Goal: Task Accomplishment & Management: Complete application form

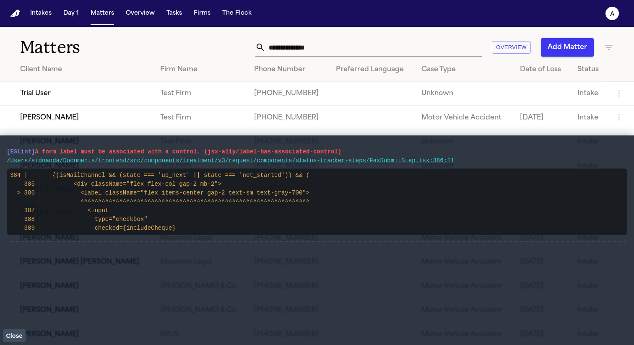
drag, startPoint x: 185, startPoint y: 228, endPoint x: 4, endPoint y: 148, distance: 197.9
click at [4, 148] on main "[ESLint] A form label must be associated with a control. (jsx-a11y/label-has-as…" at bounding box center [317, 240] width 634 height 210
click at [57, 85] on td "Trial User" at bounding box center [76, 94] width 153 height 24
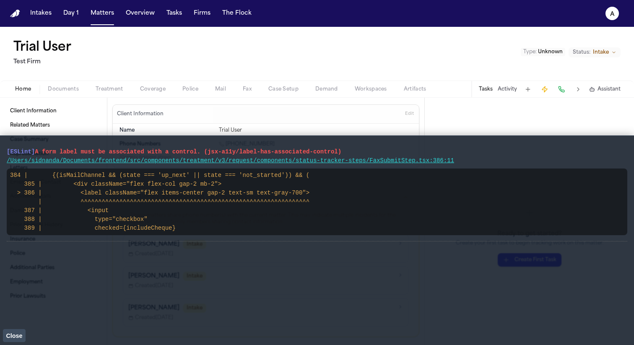
click at [21, 338] on span "Close" at bounding box center [14, 336] width 16 height 7
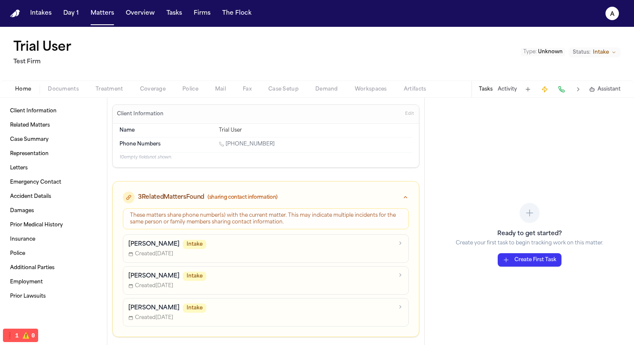
scroll to position [7, 0]
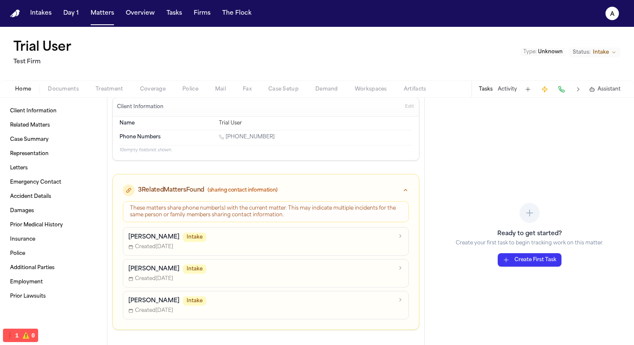
click at [113, 92] on span "Treatment" at bounding box center [110, 89] width 28 height 7
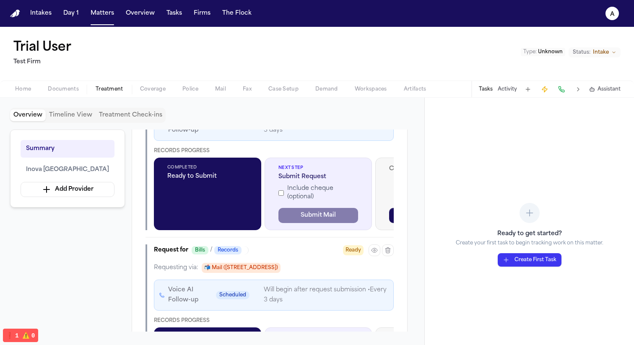
scroll to position [728, 0]
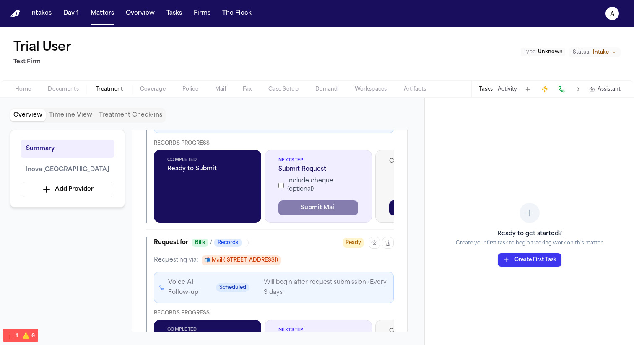
click at [290, 184] on label "Include cheque (optional)" at bounding box center [318, 185] width 80 height 17
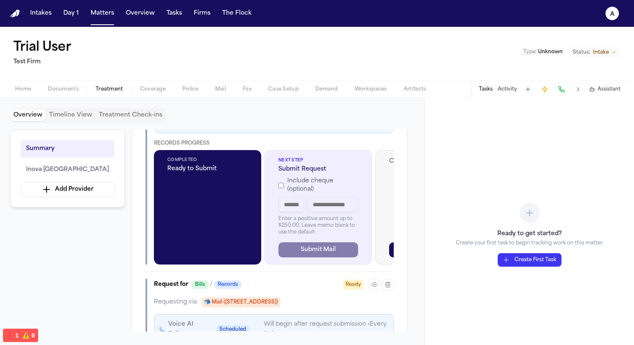
click at [285, 187] on label "Include cheque (optional)" at bounding box center [318, 185] width 80 height 17
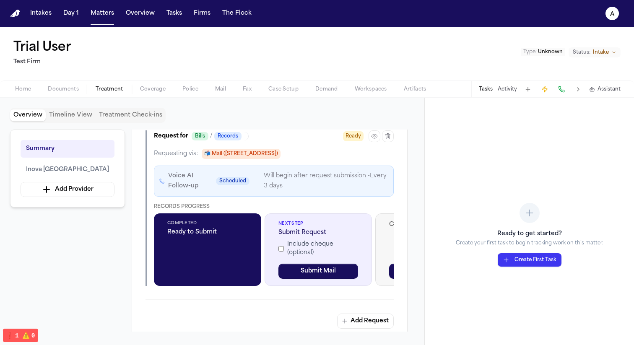
scroll to position [868, 0]
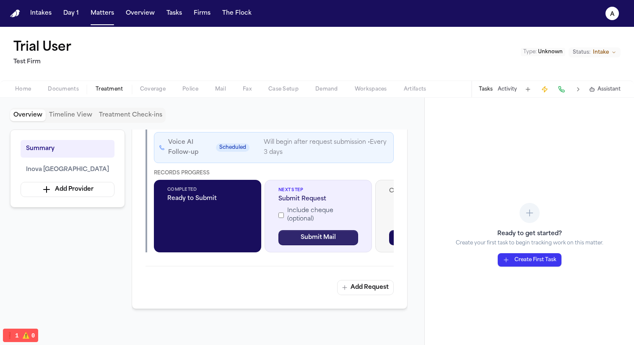
click at [315, 237] on button "Submit Mail" at bounding box center [318, 237] width 80 height 15
click at [299, 213] on label "Include cheque (optional)" at bounding box center [318, 215] width 80 height 17
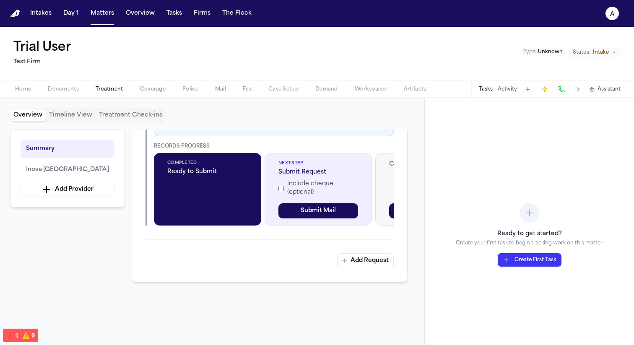
scroll to position [903, 0]
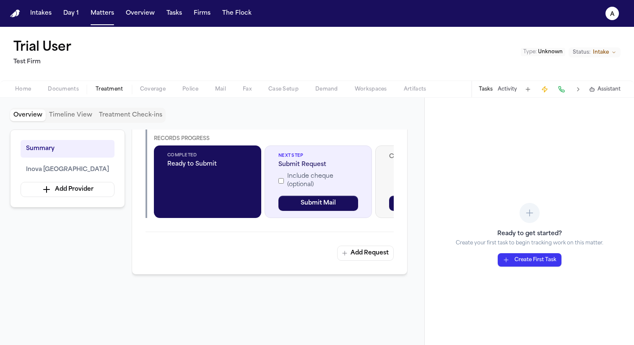
click at [279, 183] on label "Include cheque (optional)" at bounding box center [318, 180] width 80 height 17
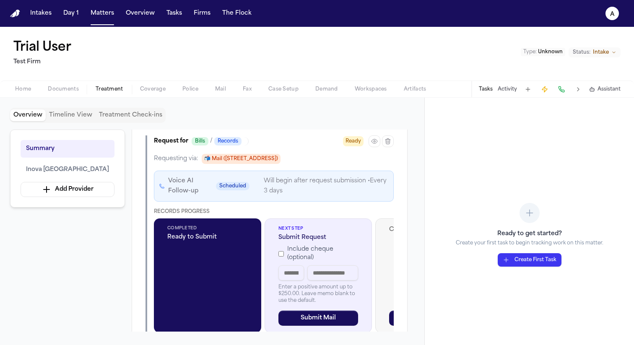
scroll to position [825, 0]
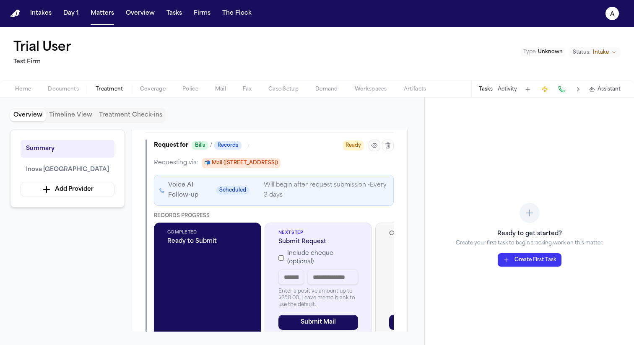
click at [370, 148] on button "button" at bounding box center [375, 146] width 12 height 12
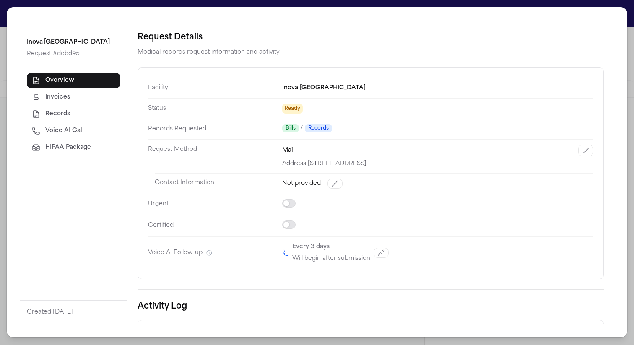
click at [74, 149] on span "HIPAA Package" at bounding box center [68, 147] width 46 height 8
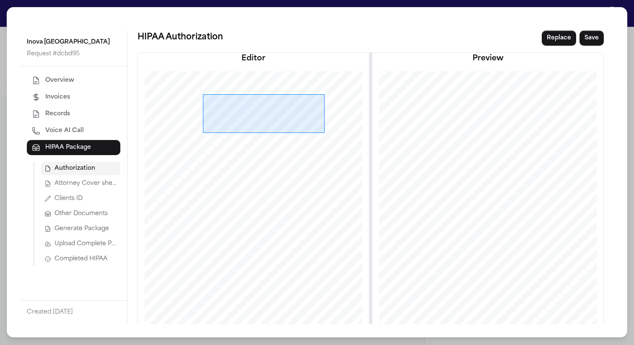
drag, startPoint x: 201, startPoint y: 94, endPoint x: 353, endPoint y: 139, distance: 158.7
click at [353, 139] on div at bounding box center [253, 219] width 229 height 297
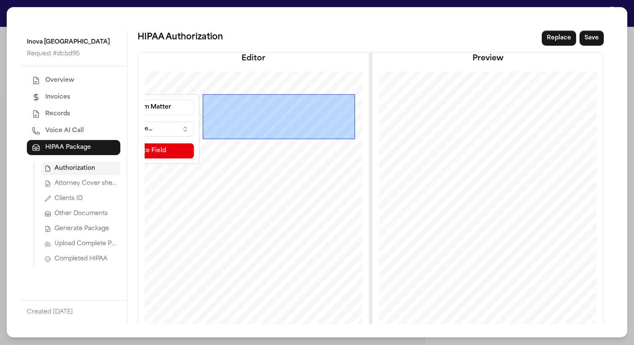
click at [162, 124] on button "Select a variable..." at bounding box center [144, 129] width 101 height 15
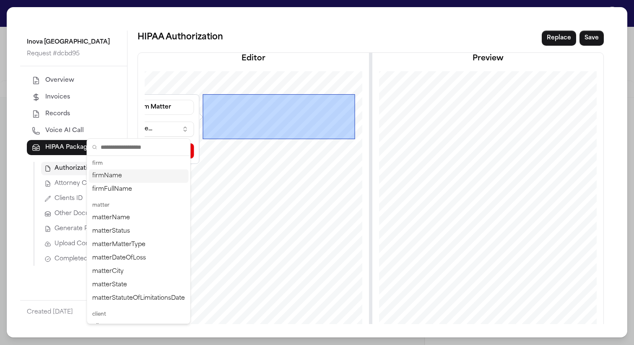
click at [150, 175] on div "firmName" at bounding box center [139, 175] width 100 height 13
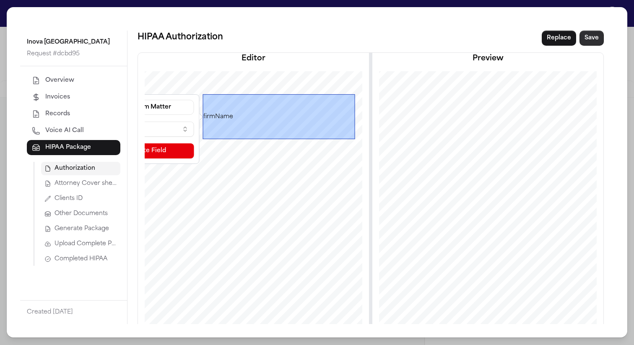
click at [586, 39] on button "Save" at bounding box center [592, 38] width 24 height 15
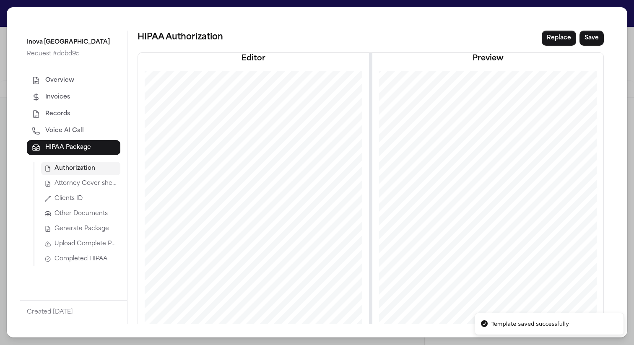
click at [81, 232] on span "Generate Package" at bounding box center [82, 229] width 55 height 8
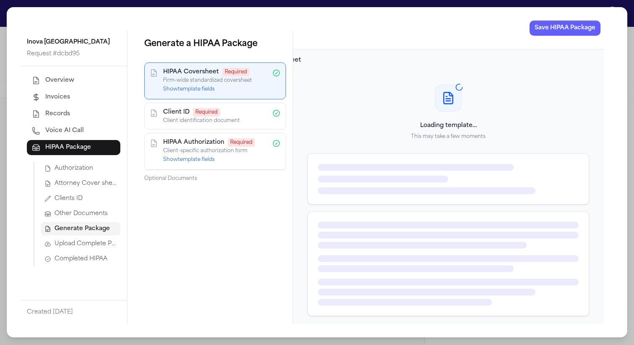
click at [189, 96] on div "HIPAA Coversheet Required Firm-wide standardized coversheet Show template fields" at bounding box center [215, 80] width 142 height 37
click at [188, 92] on button "Show template fields" at bounding box center [189, 89] width 52 height 7
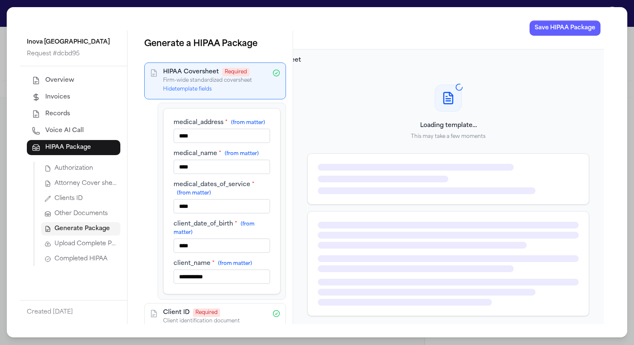
click at [218, 143] on input "****" at bounding box center [222, 136] width 96 height 14
type input "****"
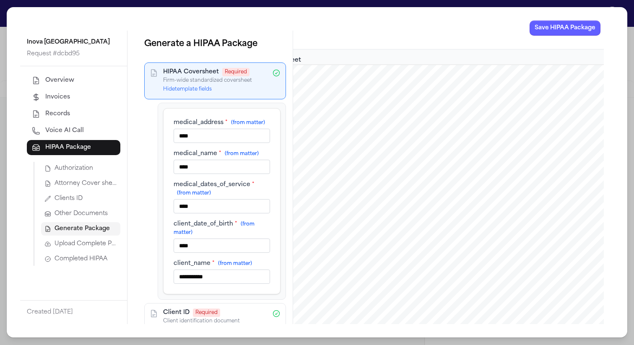
type input "****"
type input "***"
click at [540, 32] on button "Save HIPAA Package" at bounding box center [565, 28] width 71 height 15
click at [553, 31] on button "Save HIPAA Package" at bounding box center [565, 28] width 71 height 15
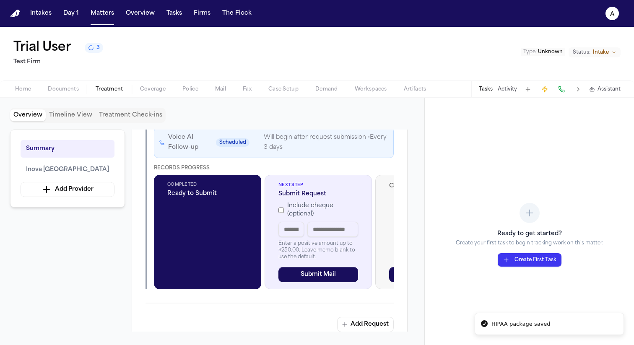
scroll to position [877, 0]
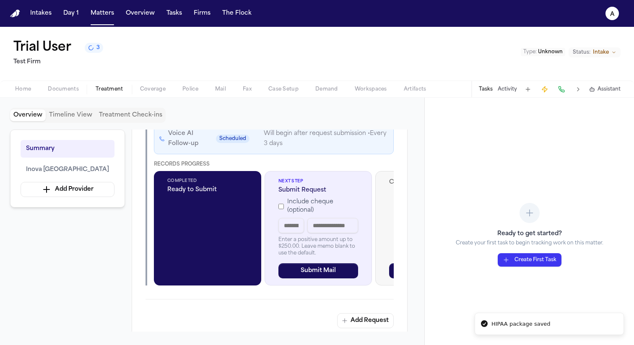
click at [283, 229] on input "text" at bounding box center [291, 225] width 26 height 15
click at [297, 206] on label "Include cheque (optional)" at bounding box center [318, 206] width 80 height 17
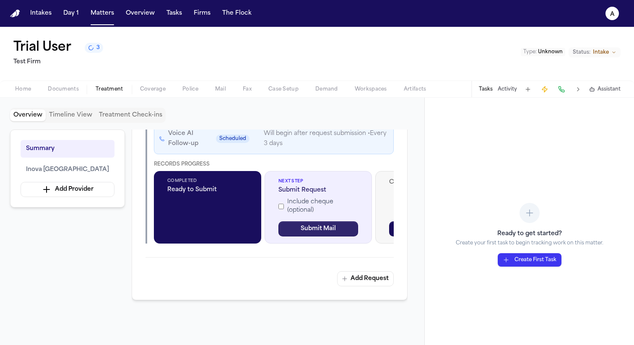
click at [317, 234] on button "Submit Mail" at bounding box center [318, 228] width 80 height 15
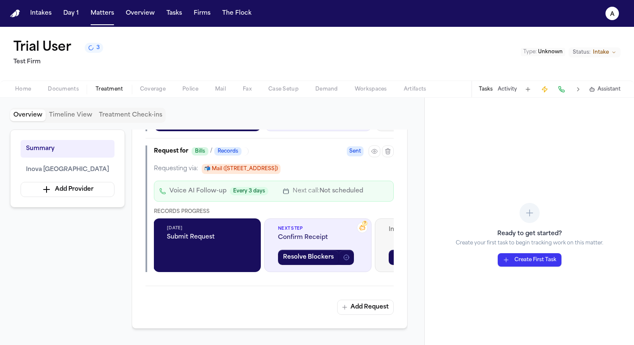
scroll to position [818, 0]
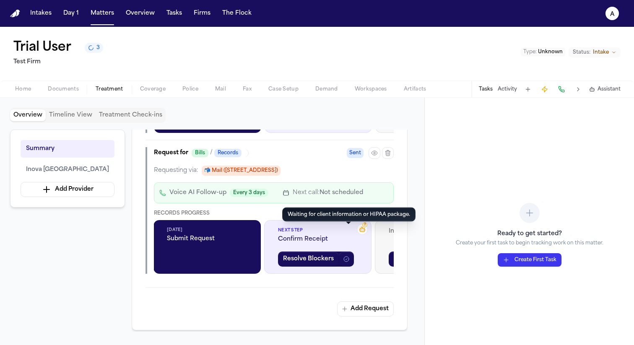
click at [359, 231] on icon at bounding box center [362, 229] width 7 height 7
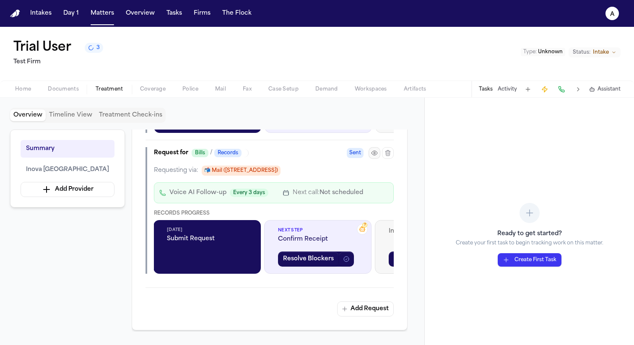
click at [378, 152] on button "button" at bounding box center [375, 153] width 12 height 12
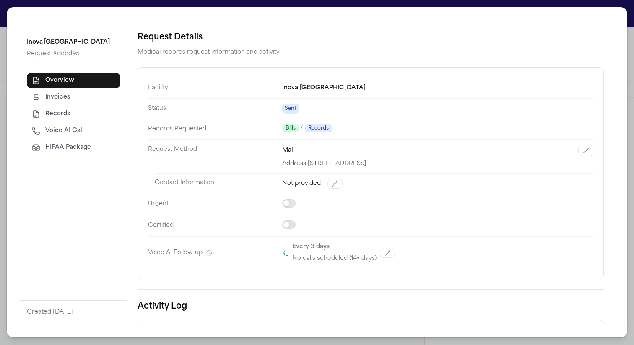
click at [85, 151] on span "HIPAA Package" at bounding box center [68, 147] width 46 height 8
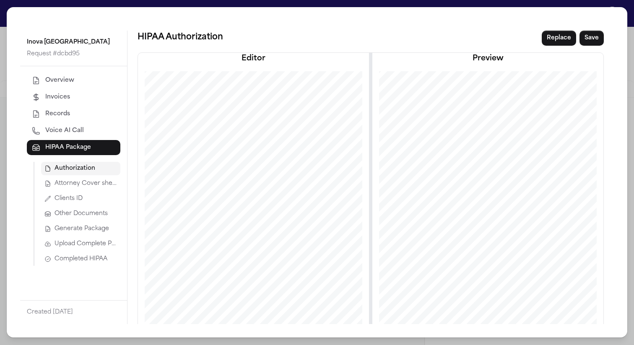
click at [89, 258] on span "Completed HIPAA" at bounding box center [81, 259] width 53 height 8
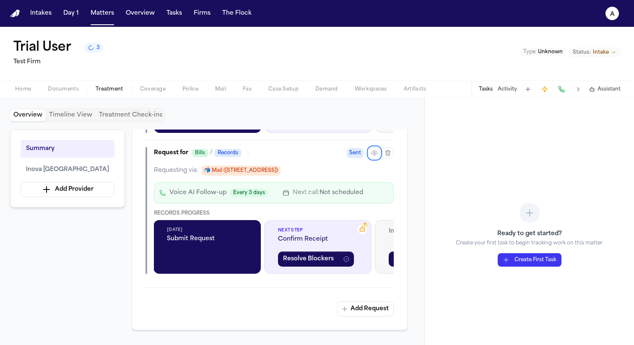
click at [310, 242] on span "Confirm Receipt" at bounding box center [318, 239] width 80 height 8
click at [310, 263] on button "Resolve Blockers" at bounding box center [308, 259] width 61 height 15
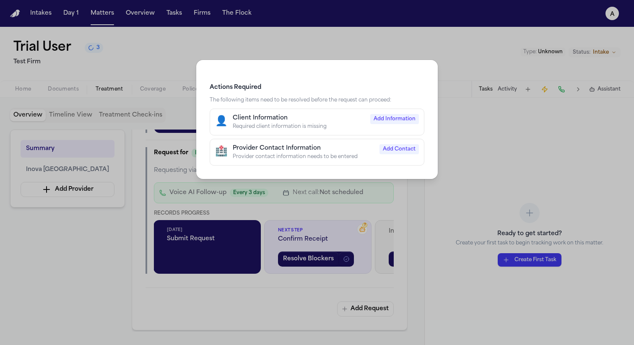
click at [346, 122] on div "Client Information" at bounding box center [299, 118] width 133 height 8
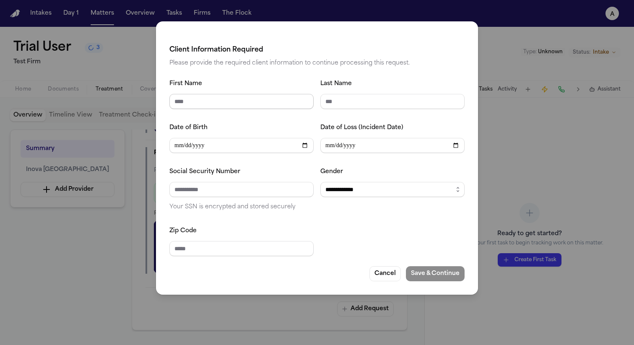
click at [280, 107] on input "First Name" at bounding box center [241, 101] width 144 height 15
type input "****"
type input "*"
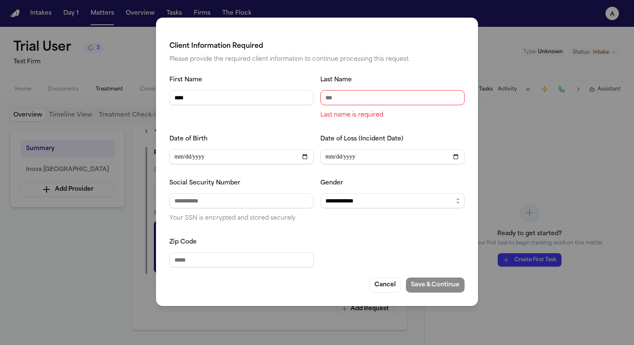
type input "*"
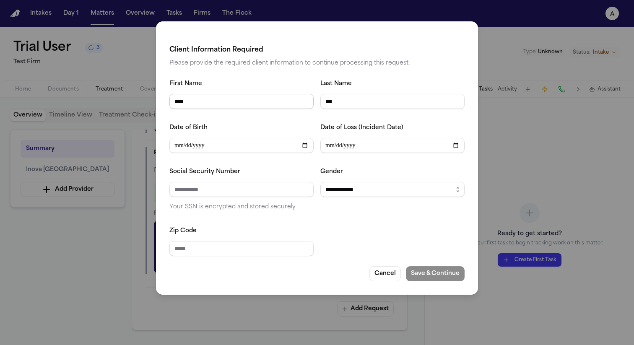
type input "***"
type input "**********"
click at [259, 193] on input "Social Security Number" at bounding box center [241, 189] width 144 height 15
click at [335, 195] on select "**********" at bounding box center [392, 189] width 144 height 15
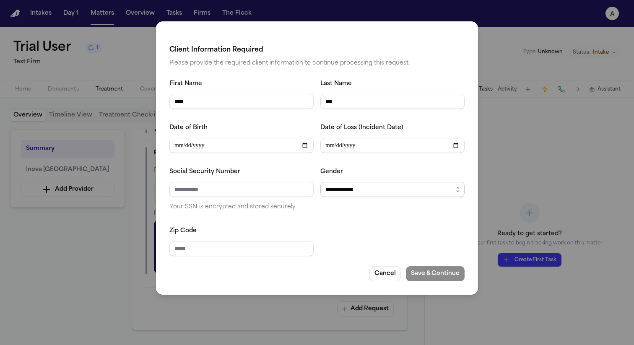
select select "****"
click at [320, 182] on select "**********" at bounding box center [392, 189] width 144 height 15
click at [261, 187] on input "Social Security Number" at bounding box center [241, 189] width 144 height 15
type input "**********"
click at [226, 249] on input "Zip Code" at bounding box center [241, 248] width 144 height 15
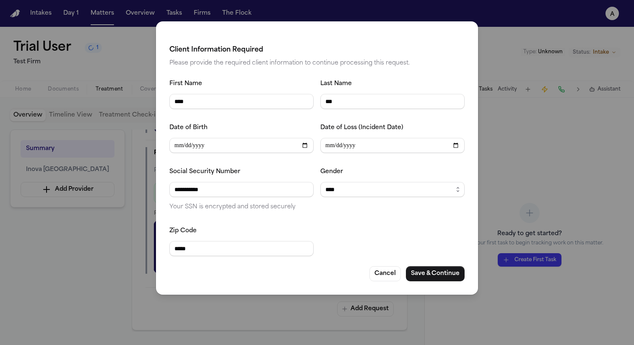
type input "*****"
click at [436, 271] on button "Save & Continue" at bounding box center [435, 273] width 59 height 15
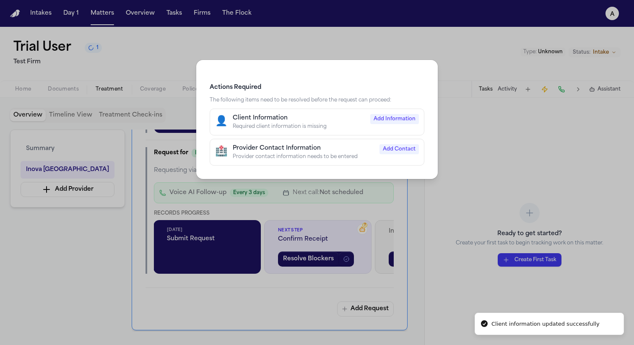
click at [374, 153] on div "Provider contact information needs to be entered" at bounding box center [304, 156] width 142 height 7
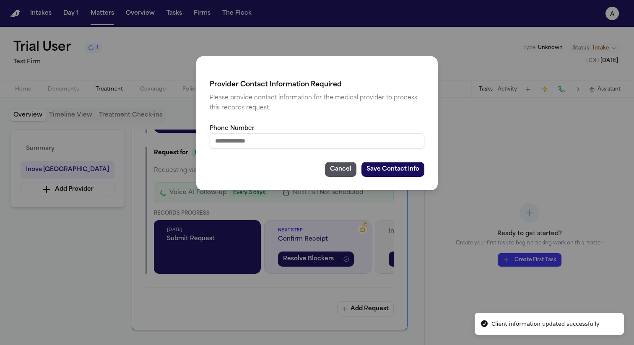
click at [347, 138] on input "Phone Number" at bounding box center [317, 140] width 215 height 15
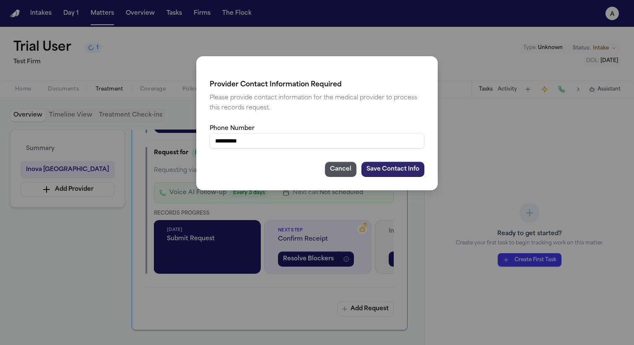
type input "**********"
click at [406, 168] on button "Save Contact Info" at bounding box center [393, 169] width 63 height 15
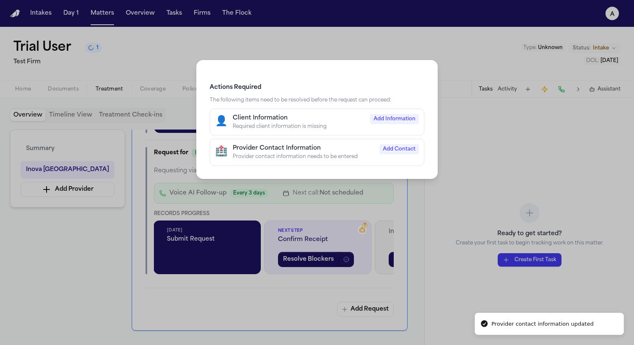
click at [429, 212] on div "Actions Required The following items need to be resolved before the request can…" at bounding box center [317, 172] width 634 height 345
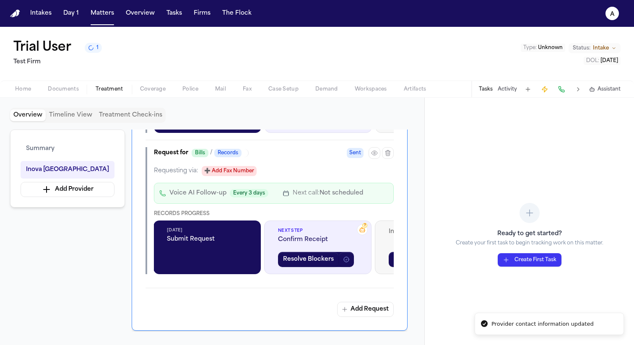
click at [303, 256] on button "Resolve Blockers" at bounding box center [308, 259] width 61 height 15
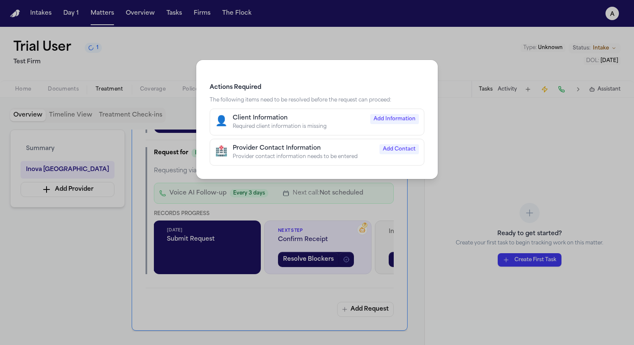
click at [383, 126] on div "👤 Client Information Required client information is missing Add Information" at bounding box center [317, 122] width 204 height 16
select select "****"
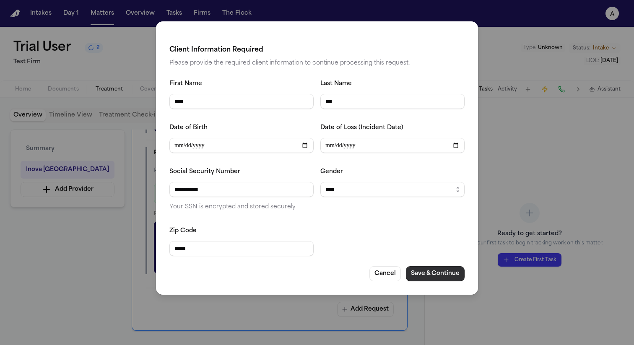
click at [428, 273] on button "Save & Continue" at bounding box center [435, 273] width 59 height 15
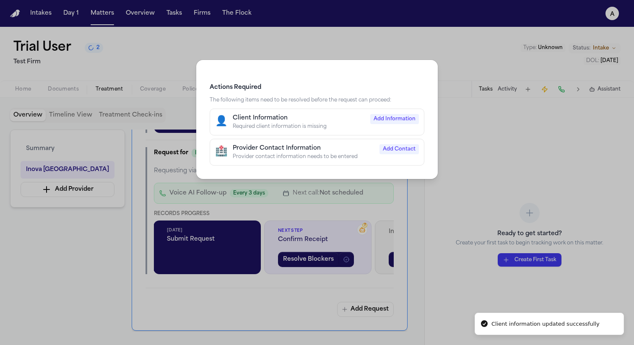
click at [396, 159] on div "🏥 Provider Contact Information Provider contact information needs to be entered…" at bounding box center [317, 152] width 204 height 16
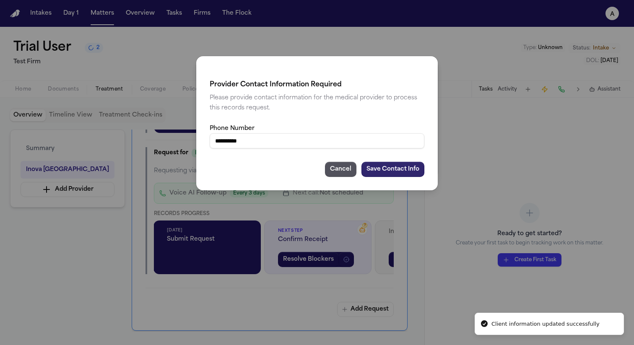
click at [404, 171] on button "Save Contact Info" at bounding box center [393, 169] width 63 height 15
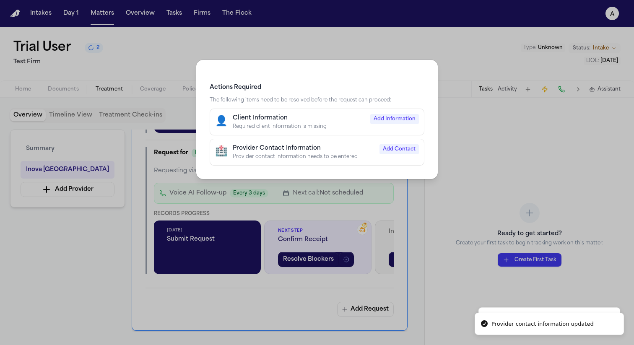
click at [467, 142] on div "Actions Required The following items need to be resolved before the request can…" at bounding box center [317, 172] width 634 height 345
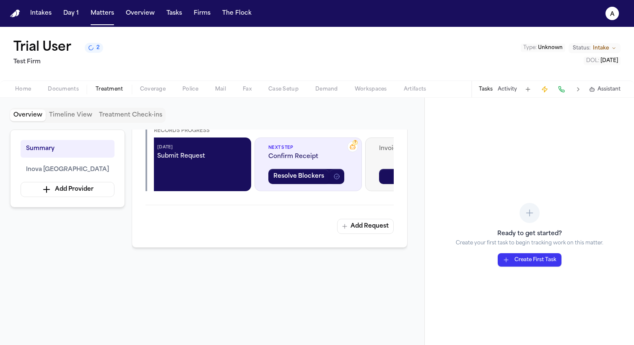
scroll to position [0, 194]
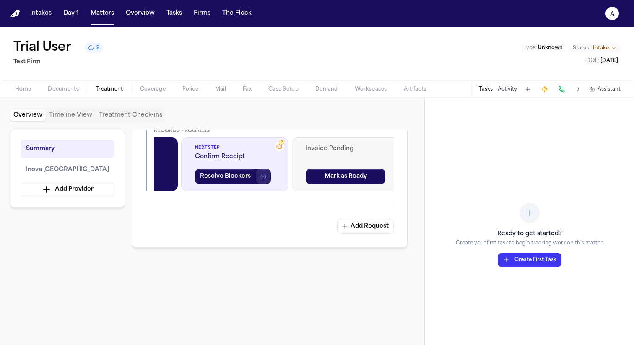
click at [256, 179] on button "button" at bounding box center [263, 176] width 15 height 15
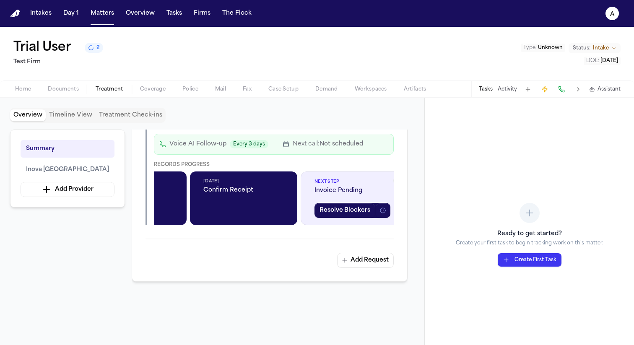
scroll to position [0, 289]
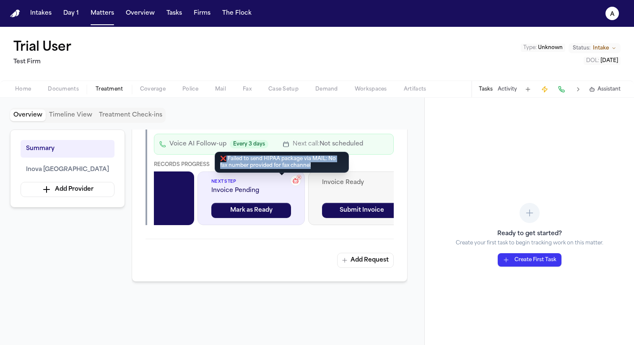
drag, startPoint x: 305, startPoint y: 169, endPoint x: 224, endPoint y: 157, distance: 82.6
click at [224, 157] on div "❌ Failed to send HIPAA package via MAIL: No fax number provided for fax channel…" at bounding box center [282, 162] width 134 height 21
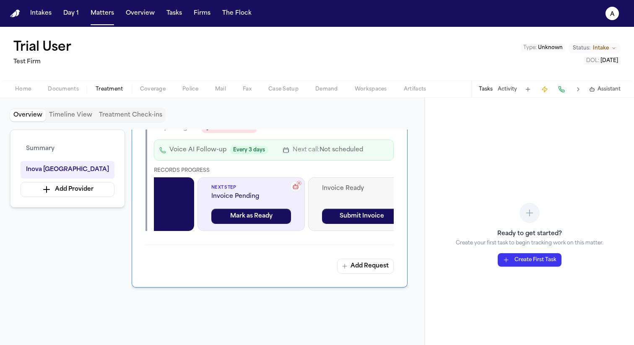
scroll to position [872, 0]
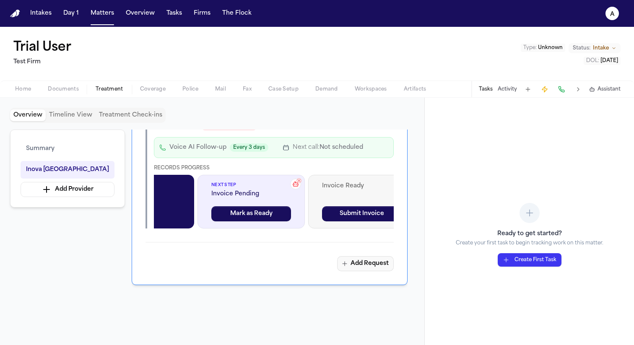
click at [368, 263] on button "Add Request" at bounding box center [365, 263] width 57 height 15
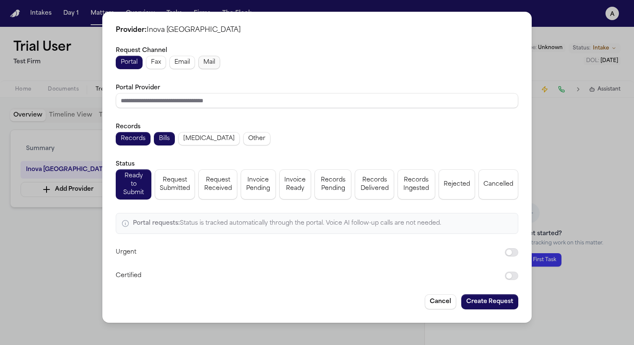
click at [208, 65] on span "Mail" at bounding box center [209, 62] width 12 height 8
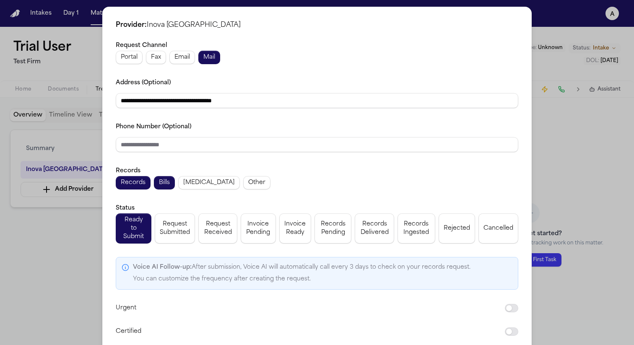
scroll to position [32, 0]
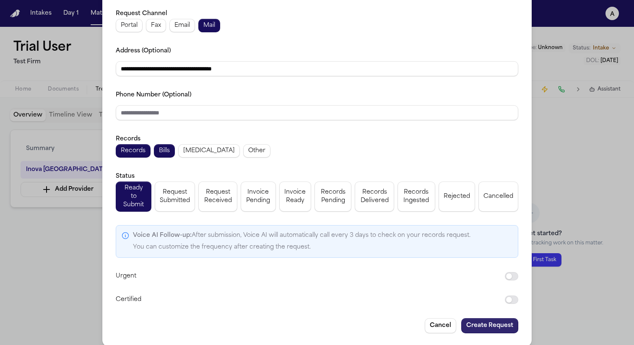
click at [486, 318] on button "Create Request" at bounding box center [489, 325] width 57 height 15
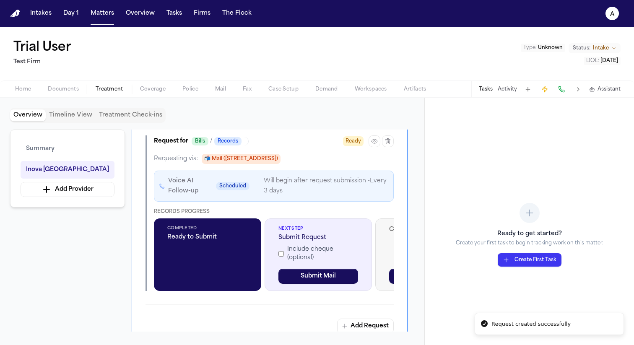
scroll to position [1013, 0]
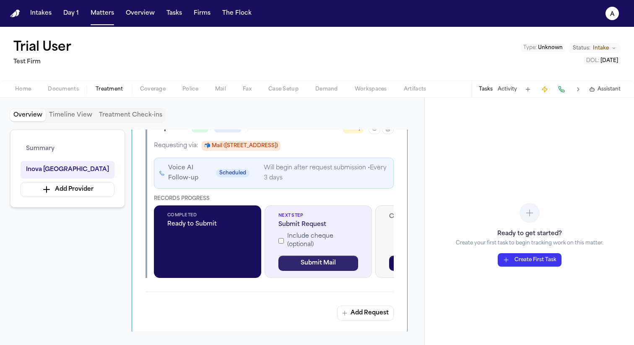
click at [333, 267] on button "Submit Mail" at bounding box center [318, 263] width 80 height 15
click at [536, 328] on li "Failed to submit mail" at bounding box center [549, 324] width 149 height 23
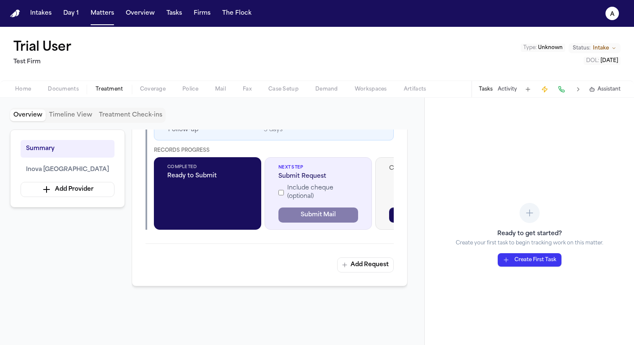
scroll to position [1091, 0]
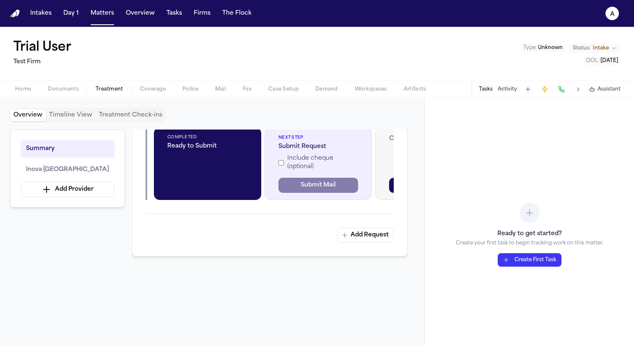
click at [291, 159] on label "Include cheque (optional)" at bounding box center [318, 162] width 80 height 17
click at [297, 164] on label "Include cheque (optional)" at bounding box center [318, 162] width 80 height 17
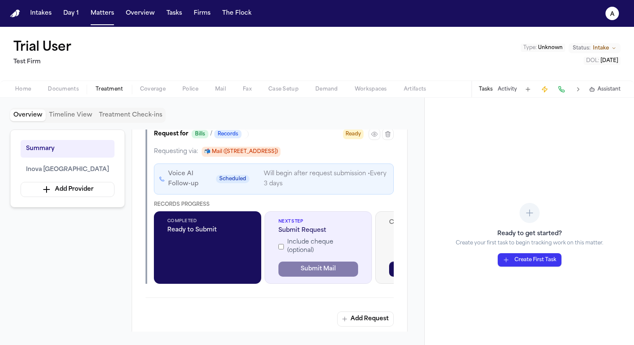
scroll to position [947, 0]
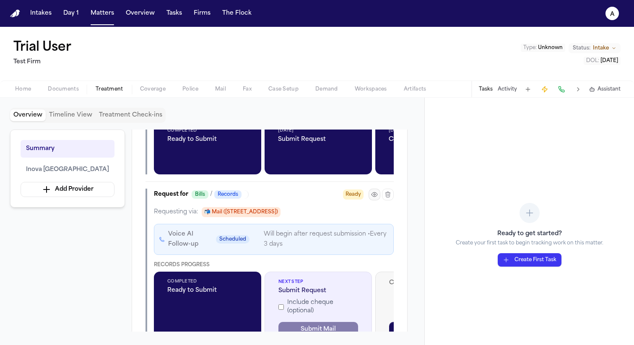
click at [374, 195] on icon "button" at bounding box center [375, 195] width 2 height 2
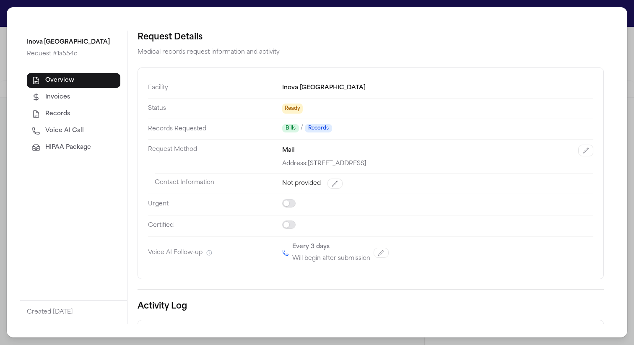
click at [78, 147] on span "HIPAA Package" at bounding box center [68, 147] width 46 height 8
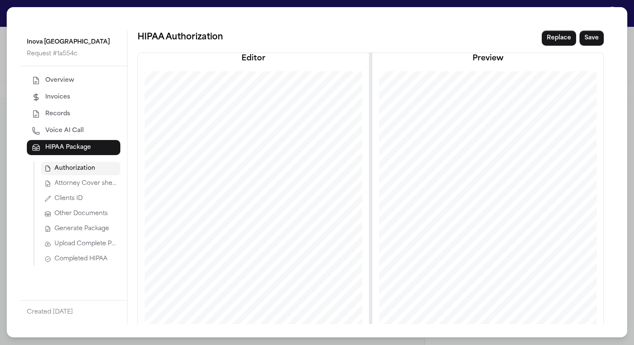
click at [91, 263] on span "Completed HIPAA" at bounding box center [81, 259] width 53 height 8
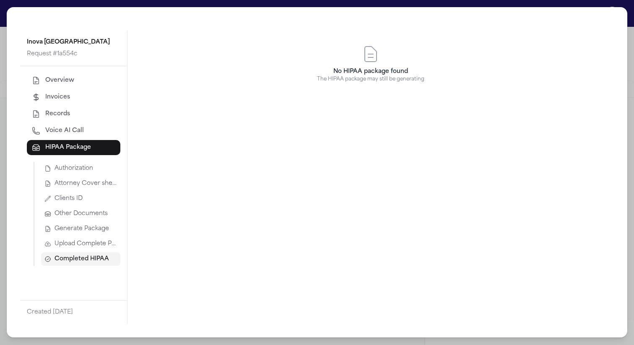
click at [84, 228] on span "Generate Package" at bounding box center [82, 229] width 55 height 8
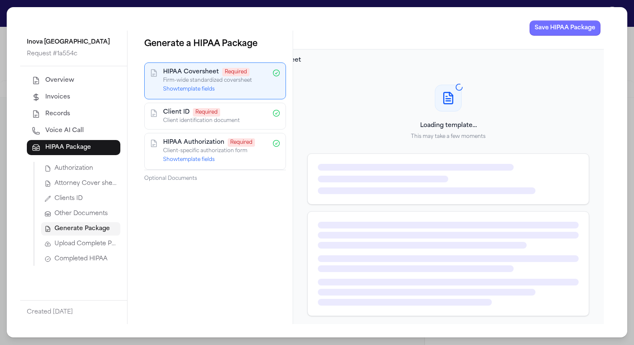
click at [563, 33] on button "Save HIPAA Package" at bounding box center [565, 28] width 71 height 15
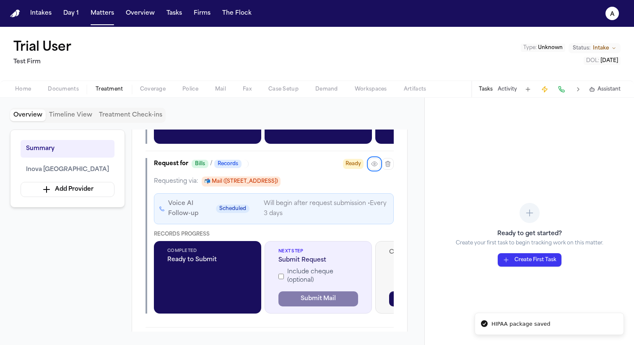
scroll to position [981, 0]
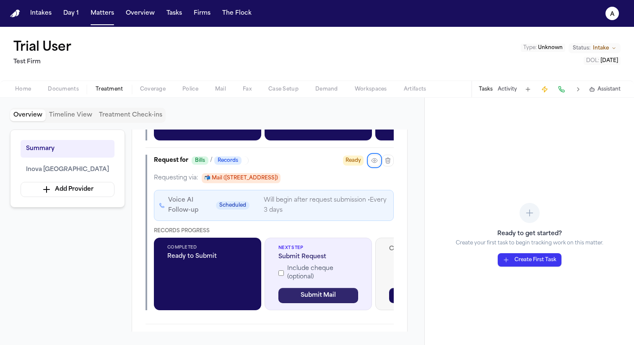
click at [302, 295] on button "Submit Mail" at bounding box center [318, 295] width 80 height 15
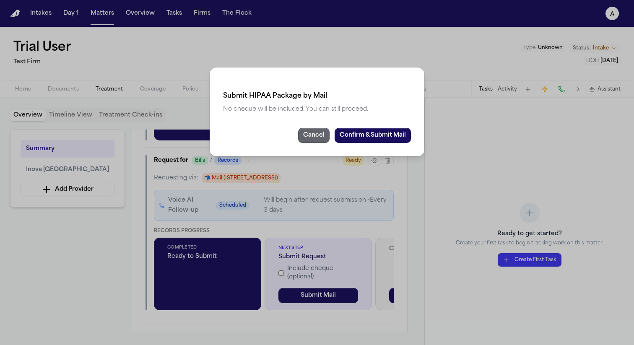
click at [302, 139] on button "Cancel" at bounding box center [313, 135] width 31 height 15
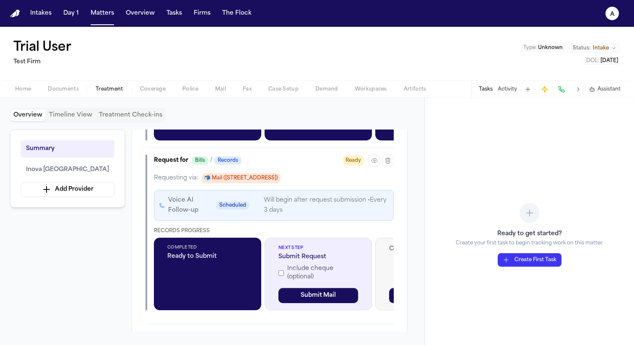
click at [293, 273] on label "Include cheque (optional)" at bounding box center [318, 273] width 80 height 17
click at [296, 298] on button "Submit Mail" at bounding box center [318, 295] width 80 height 15
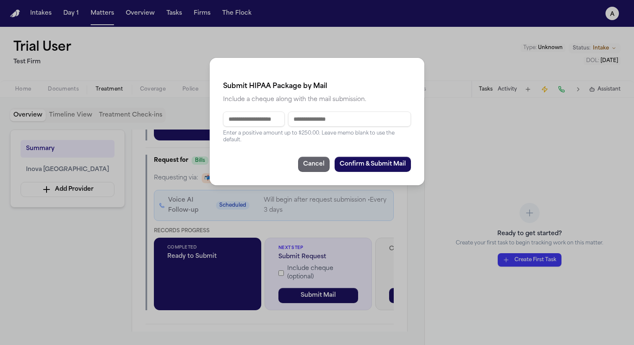
click at [307, 164] on button "Cancel" at bounding box center [313, 164] width 31 height 15
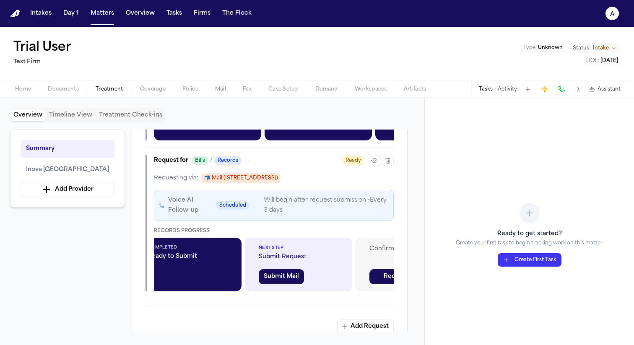
scroll to position [0, 0]
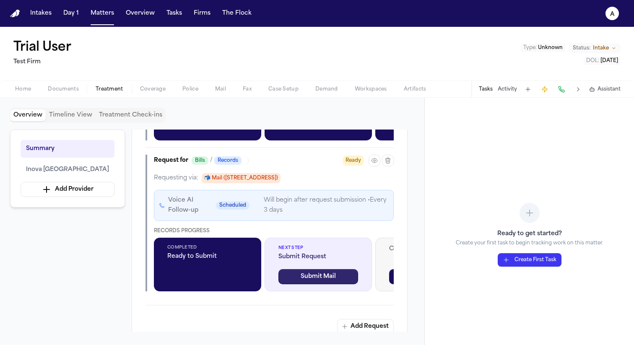
click at [305, 279] on button "Submit Mail" at bounding box center [318, 276] width 80 height 15
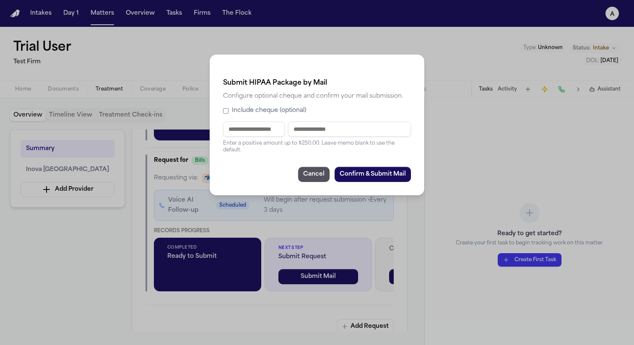
click at [265, 126] on input "text" at bounding box center [254, 129] width 62 height 15
click at [284, 114] on label "Include cheque (optional)" at bounding box center [317, 111] width 188 height 8
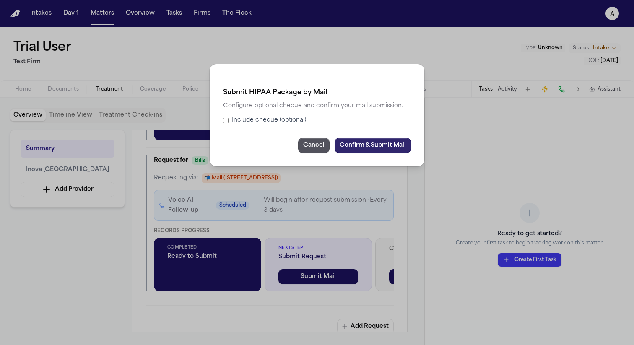
click at [374, 149] on button "Confirm & Submit Mail" at bounding box center [373, 145] width 76 height 15
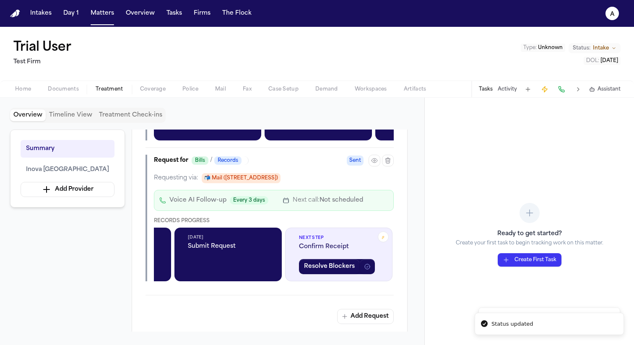
scroll to position [0, 86]
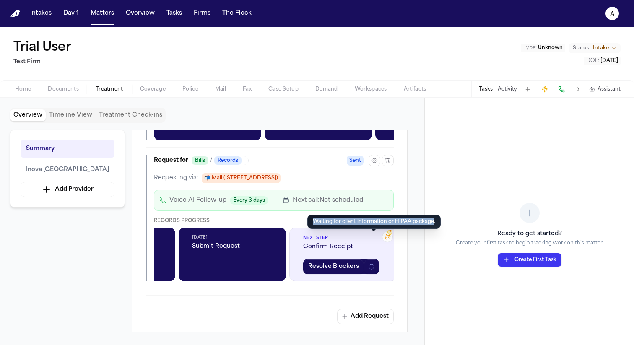
drag, startPoint x: 433, startPoint y: 222, endPoint x: 312, endPoint y: 221, distance: 120.8
click at [312, 221] on div "Waiting for client information or HIPAA package. Waiting for client information…" at bounding box center [373, 222] width 133 height 14
copy div "Waiting for client information or HIPAA package"
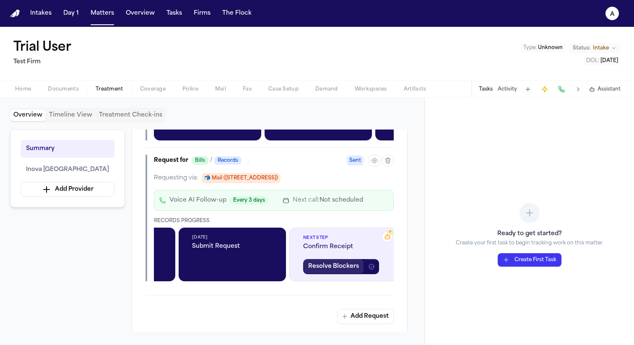
click at [336, 270] on button "Resolve Blockers" at bounding box center [333, 266] width 61 height 15
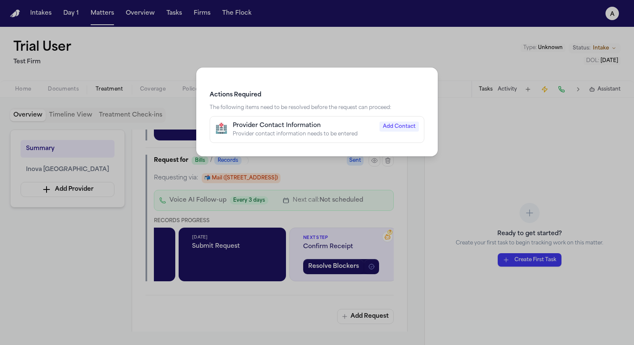
click at [310, 126] on div "Provider Contact Information" at bounding box center [304, 126] width 142 height 8
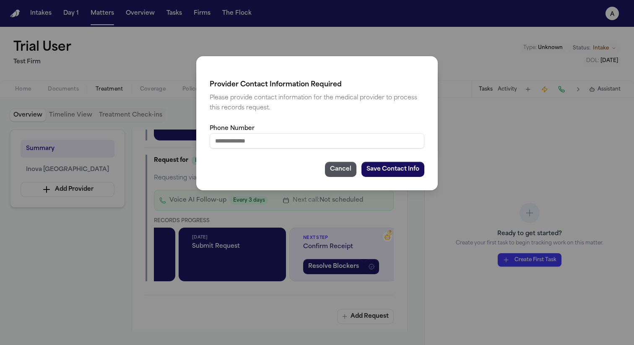
click at [297, 140] on input "Phone Number" at bounding box center [317, 140] width 215 height 15
type input "**********"
click at [398, 170] on button "Save Contact Info" at bounding box center [393, 169] width 63 height 15
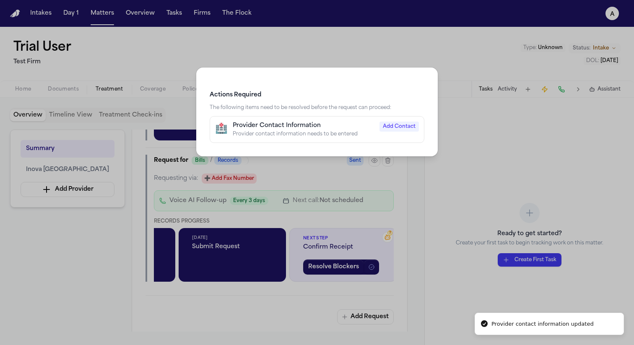
click at [397, 200] on div "Actions Required The following items need to be resolved before the request can…" at bounding box center [317, 172] width 634 height 345
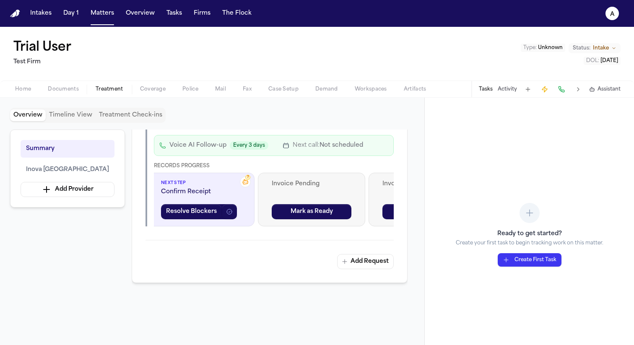
scroll to position [0, 159]
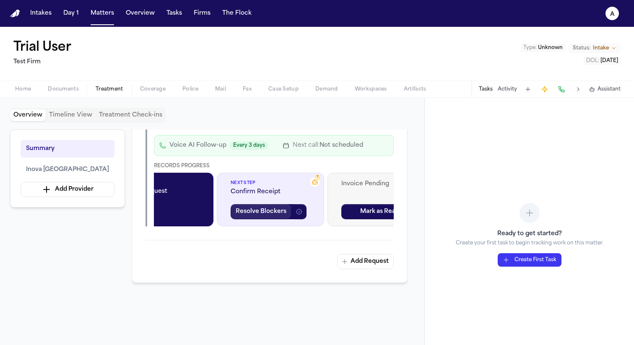
click at [271, 217] on button "Resolve Blockers" at bounding box center [261, 211] width 61 height 15
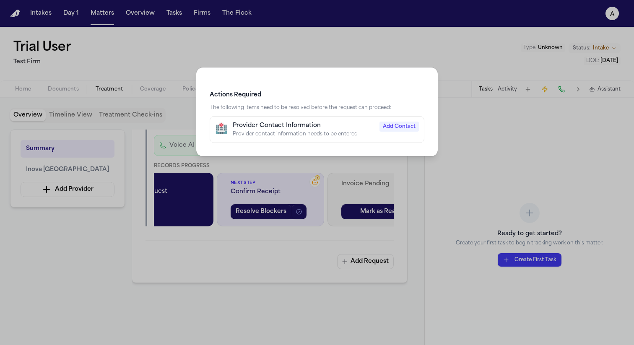
click at [378, 133] on div "🏥 Provider Contact Information Provider contact information needs to be entered…" at bounding box center [317, 130] width 204 height 16
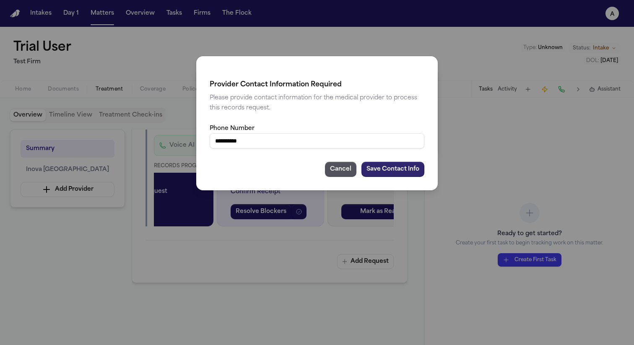
click at [398, 163] on button "Save Contact Info" at bounding box center [393, 169] width 63 height 15
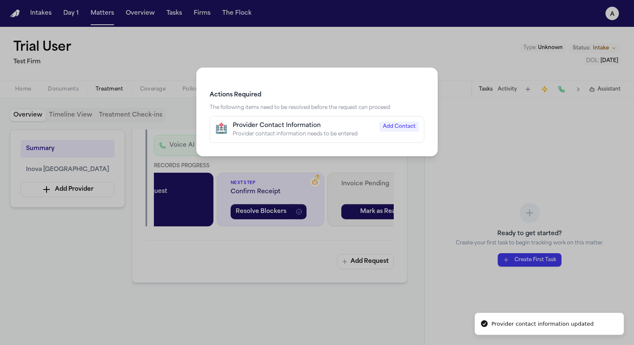
click at [398, 170] on div "Actions Required The following items need to be resolved before the request can…" at bounding box center [317, 172] width 634 height 345
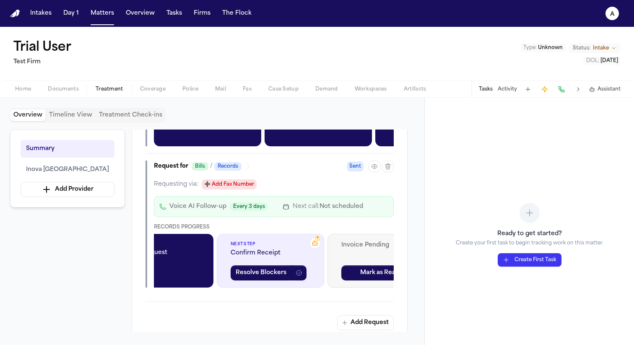
scroll to position [959, 0]
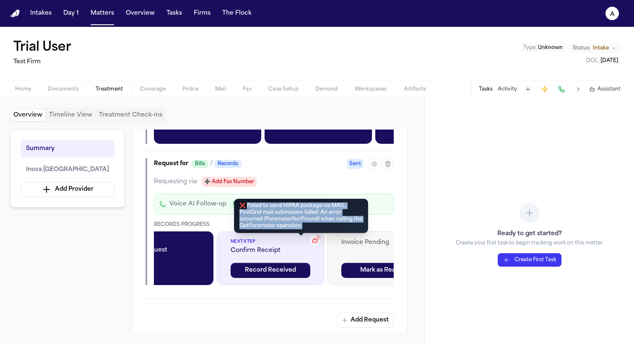
drag, startPoint x: 303, startPoint y: 228, endPoint x: 246, endPoint y: 204, distance: 62.2
click at [246, 204] on div "❌ Failed to send HIPAA package via MAIL: PostGrid mail submission failed: An er…" at bounding box center [301, 216] width 134 height 34
drag, startPoint x: 305, startPoint y: 228, endPoint x: 246, endPoint y: 208, distance: 62.5
click at [246, 208] on div "❌ Failed to send HIPAA package via MAIL: PostGrid mail submission failed: An er…" at bounding box center [301, 216] width 134 height 34
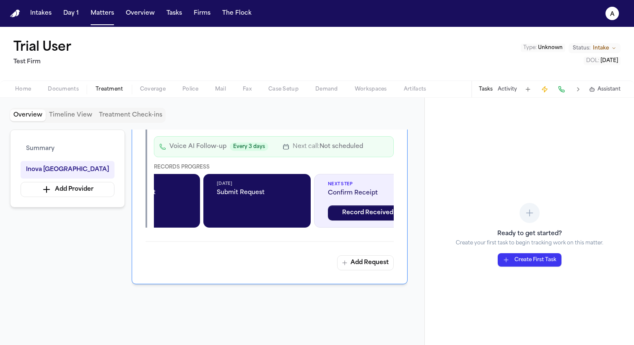
scroll to position [1052, 0]
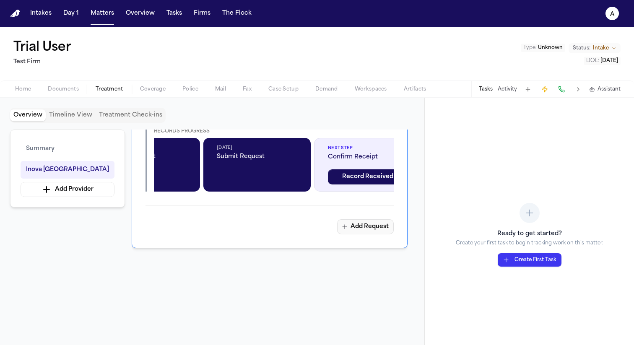
click at [388, 224] on button "Add Request" at bounding box center [365, 226] width 57 height 15
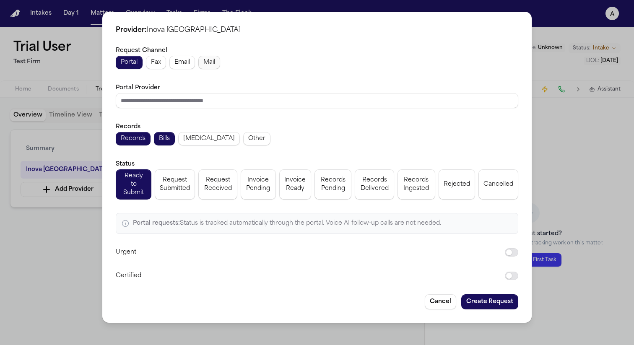
click at [215, 66] on span "Mail" at bounding box center [209, 62] width 12 height 8
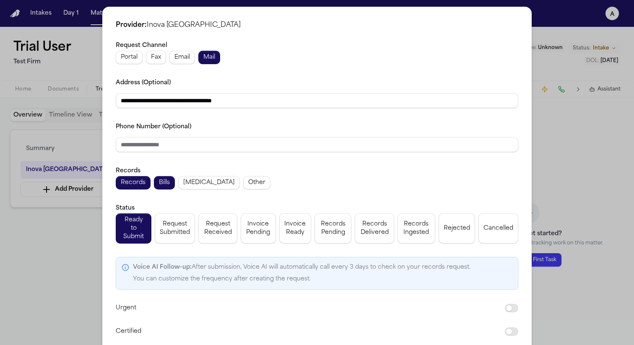
scroll to position [32, 0]
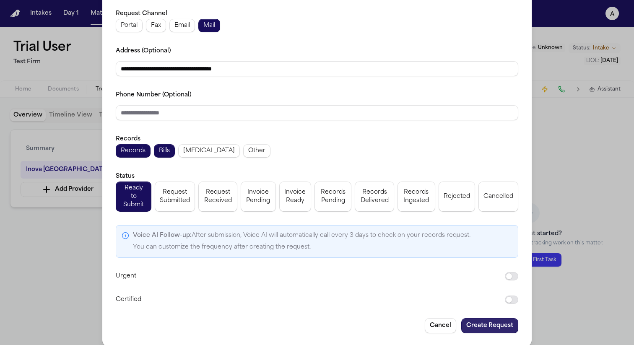
click at [504, 318] on button "Create Request" at bounding box center [489, 325] width 57 height 15
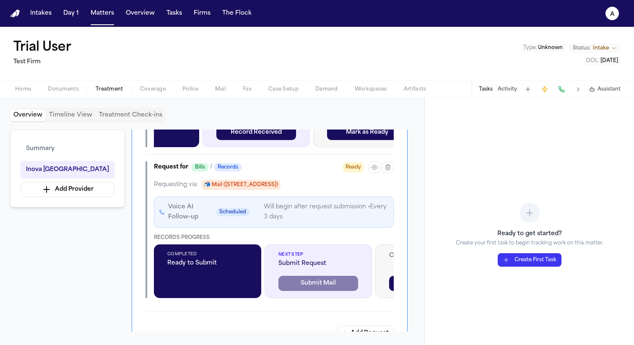
scroll to position [1123, 0]
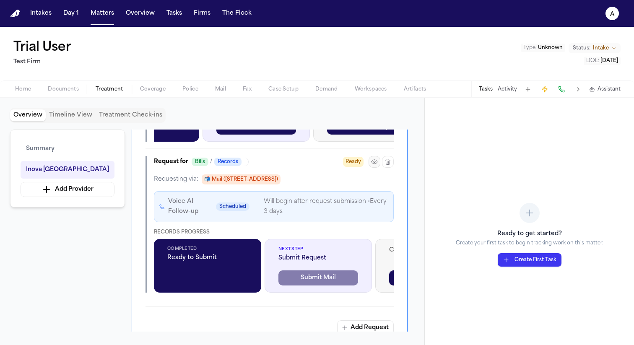
click at [379, 159] on button "button" at bounding box center [375, 162] width 12 height 12
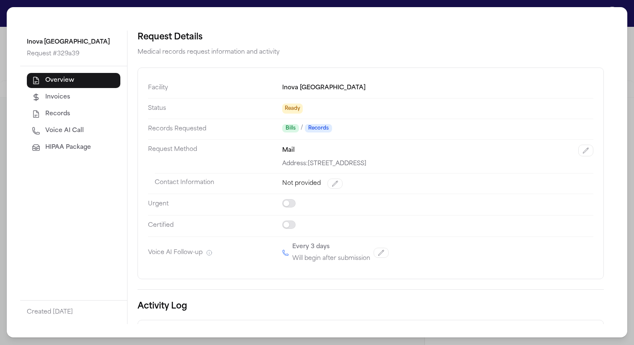
click at [91, 148] on button "HIPAA Package" at bounding box center [74, 147] width 94 height 15
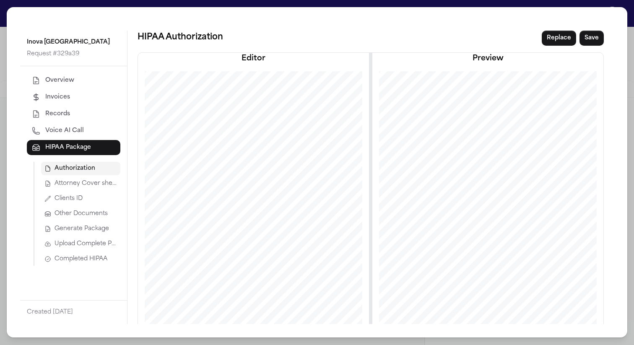
click at [94, 263] on span "Completed HIPAA" at bounding box center [81, 259] width 53 height 8
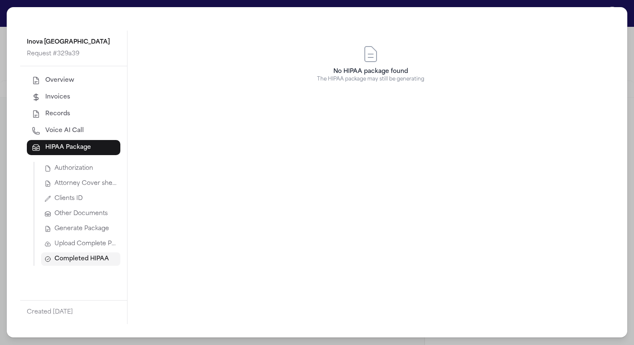
click at [101, 245] on span "Upload Complete Package" at bounding box center [86, 244] width 62 height 8
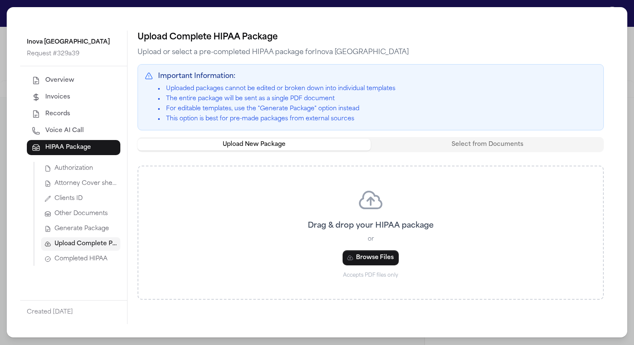
click at [88, 234] on button "Generate Package" at bounding box center [80, 228] width 79 height 13
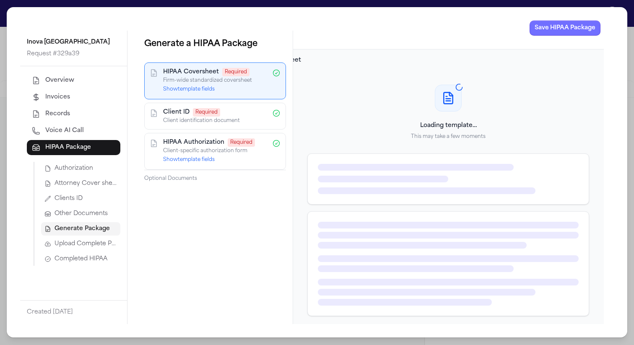
click at [580, 26] on button "Save HIPAA Package" at bounding box center [565, 28] width 71 height 15
click at [75, 262] on span "Completed HIPAA" at bounding box center [81, 259] width 53 height 8
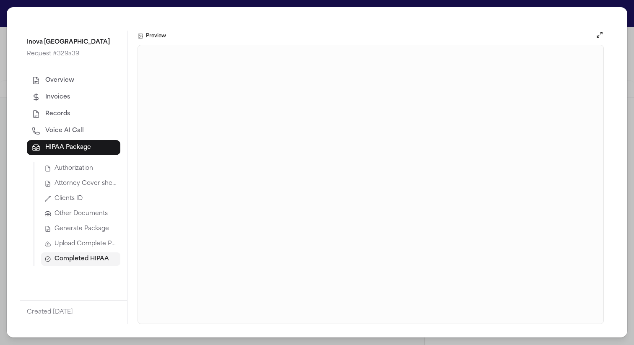
click at [82, 223] on button "Generate Package" at bounding box center [80, 228] width 79 height 13
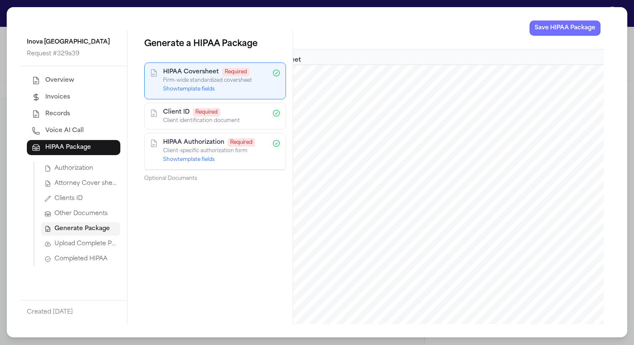
click at [557, 28] on button "Save HIPAA Package" at bounding box center [565, 28] width 71 height 15
click at [109, 259] on button "Completed HIPAA" at bounding box center [80, 258] width 79 height 13
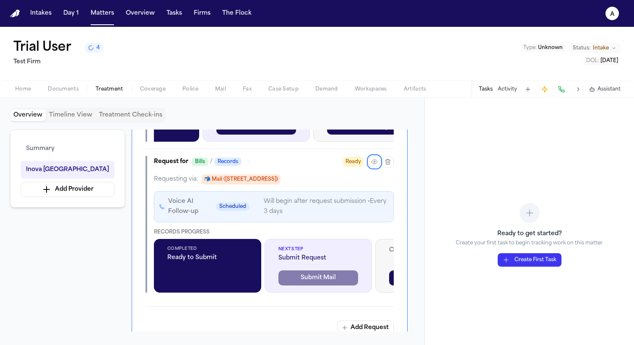
click at [373, 164] on icon "button" at bounding box center [374, 162] width 7 height 7
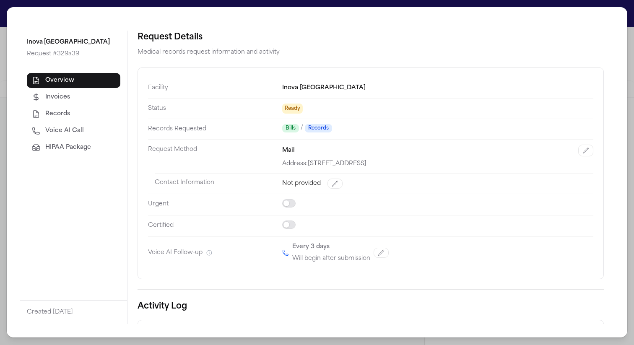
click at [89, 145] on span "HIPAA Package" at bounding box center [68, 147] width 46 height 8
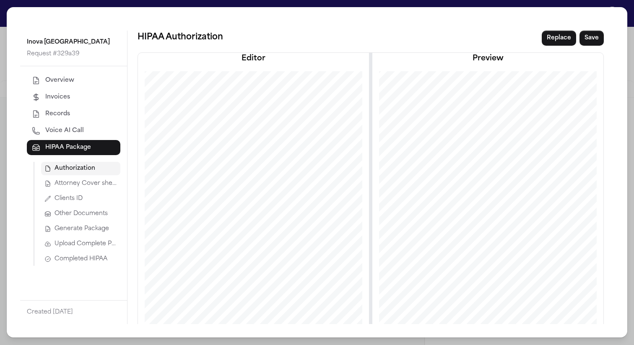
click at [95, 265] on button "Completed HIPAA" at bounding box center [80, 258] width 79 height 13
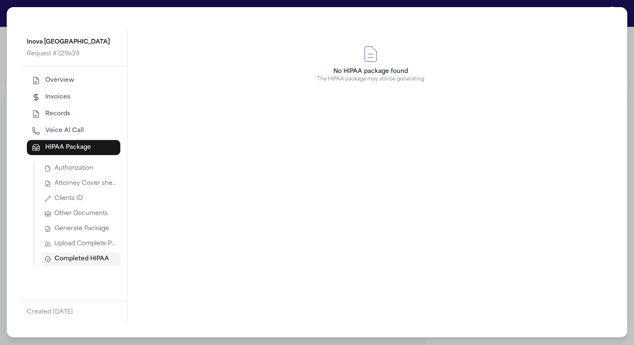
click at [87, 230] on span "Generate Package" at bounding box center [82, 229] width 55 height 8
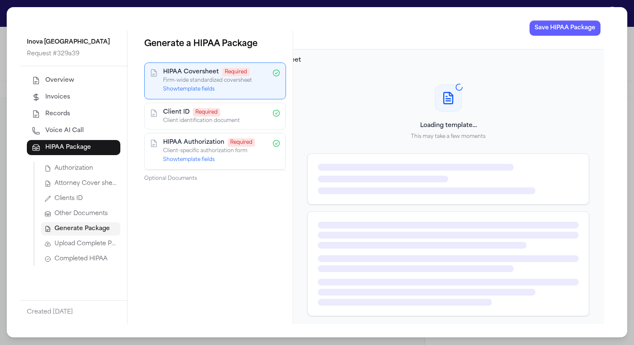
click at [198, 91] on button "Show template fields" at bounding box center [189, 89] width 52 height 7
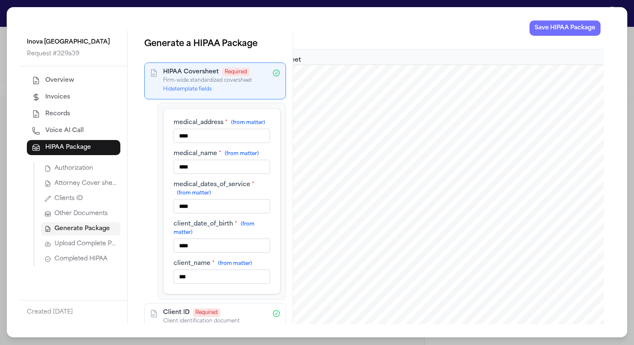
click at [564, 30] on button "Save HIPAA Package" at bounding box center [565, 28] width 71 height 15
click at [99, 262] on span "Completed HIPAA" at bounding box center [81, 259] width 53 height 8
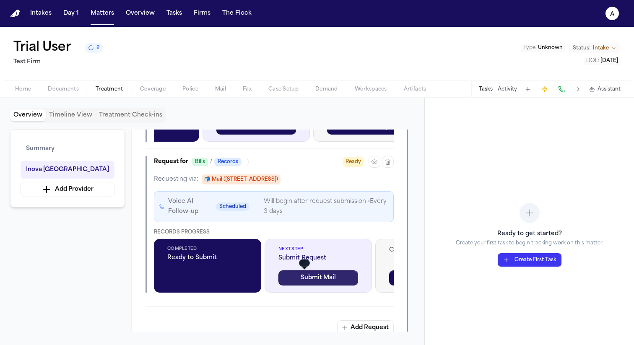
click at [292, 281] on button "Submit Mail" at bounding box center [318, 278] width 80 height 15
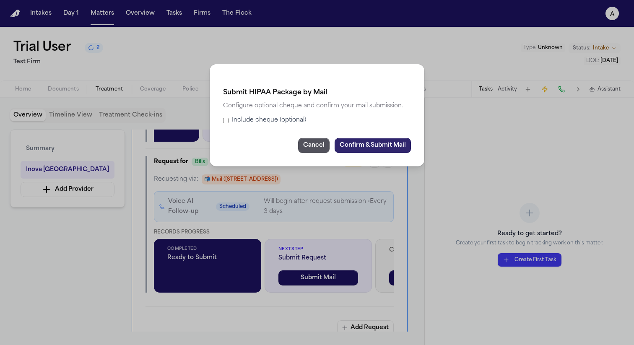
click at [352, 146] on button "Confirm & Submit Mail" at bounding box center [373, 145] width 76 height 15
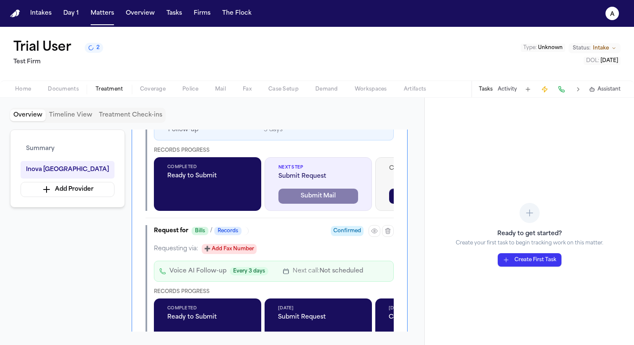
scroll to position [858, 0]
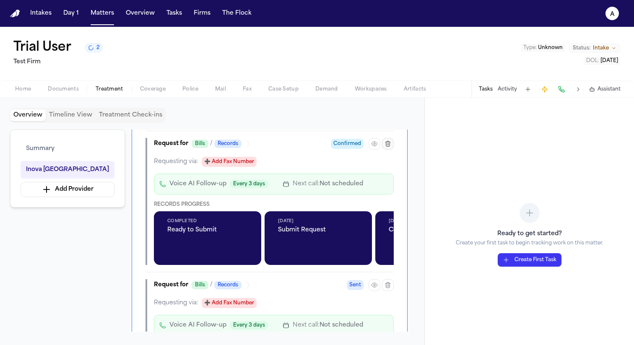
click at [388, 145] on icon "button" at bounding box center [388, 143] width 5 height 5
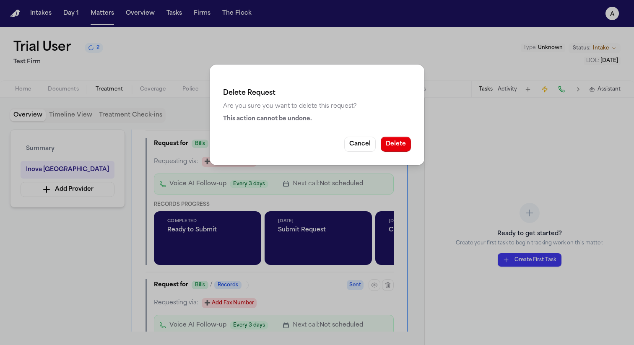
click at [409, 145] on button "Delete" at bounding box center [396, 144] width 30 height 15
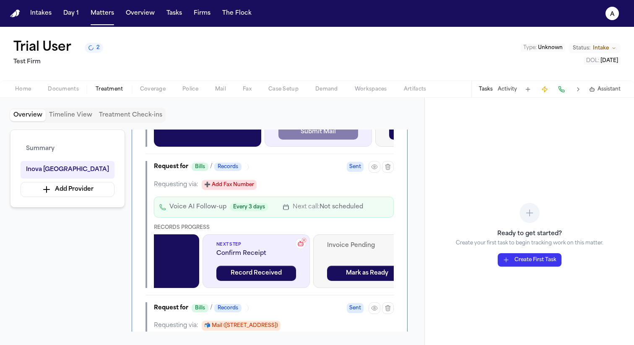
scroll to position [801, 0]
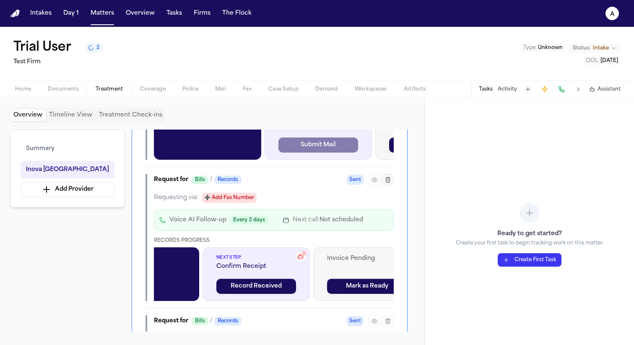
click at [390, 183] on icon "button" at bounding box center [388, 180] width 7 height 7
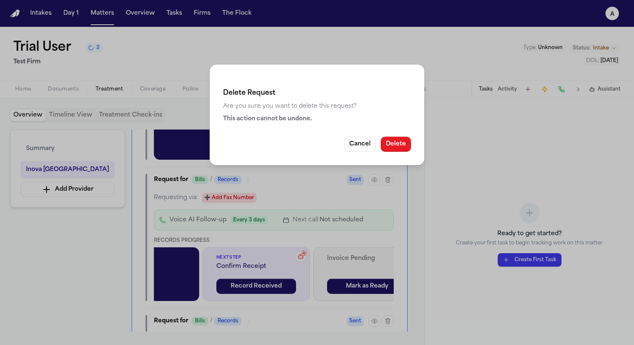
click at [395, 143] on button "Delete" at bounding box center [396, 144] width 30 height 15
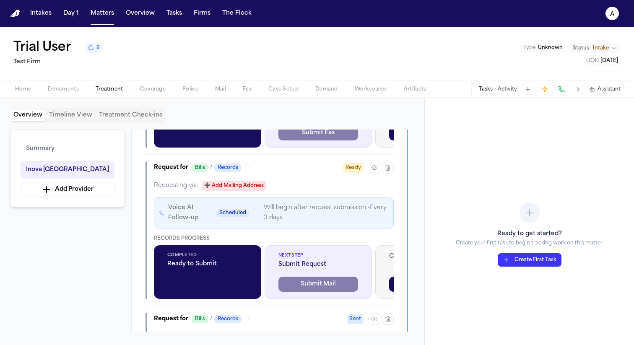
scroll to position [633, 0]
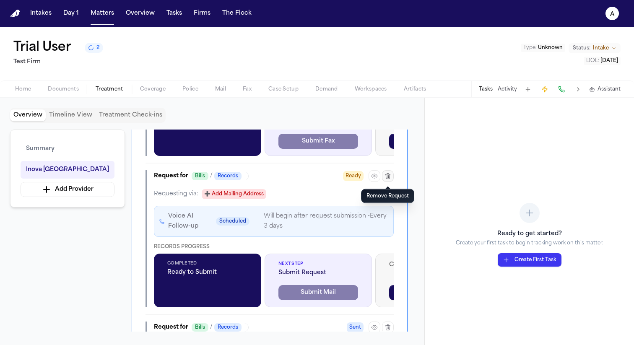
click at [388, 176] on icon "button" at bounding box center [388, 176] width 7 height 7
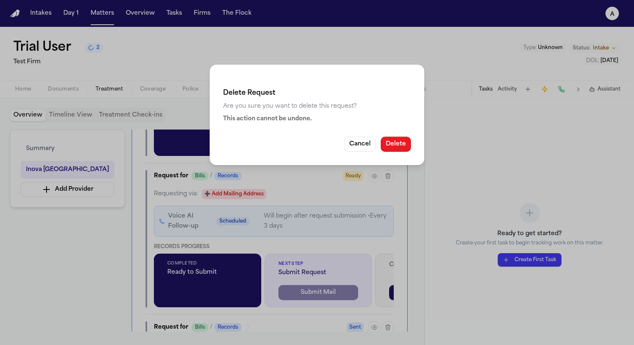
click at [407, 137] on button "Delete" at bounding box center [396, 144] width 30 height 15
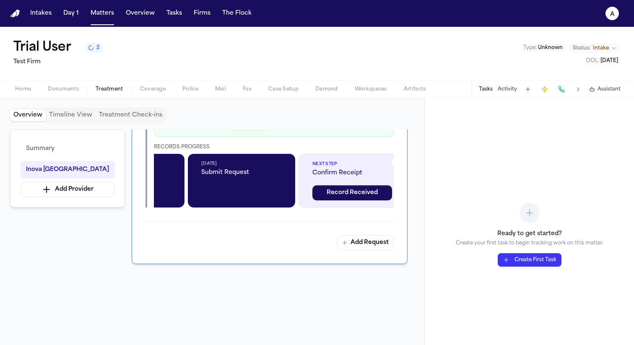
scroll to position [703, 0]
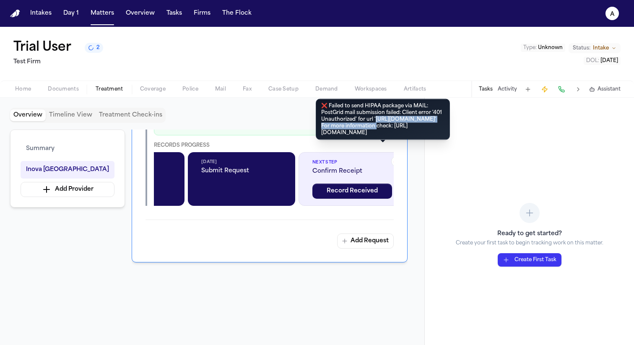
drag, startPoint x: 428, startPoint y: 127, endPoint x: 323, endPoint y: 129, distance: 105.3
click at [323, 129] on div "❌ Failed to send HIPAA package via MAIL: PostGrid mail submission failed: Clien…" at bounding box center [383, 119] width 134 height 41
copy div "https://api.postgrid.com/v1/addver/parses"
drag, startPoint x: 408, startPoint y: 146, endPoint x: 327, endPoint y: 107, distance: 90.0
click at [327, 107] on div "❌ Failed to send HIPAA package via MAIL: PostGrid mail submission failed: Clien…" at bounding box center [383, 119] width 134 height 41
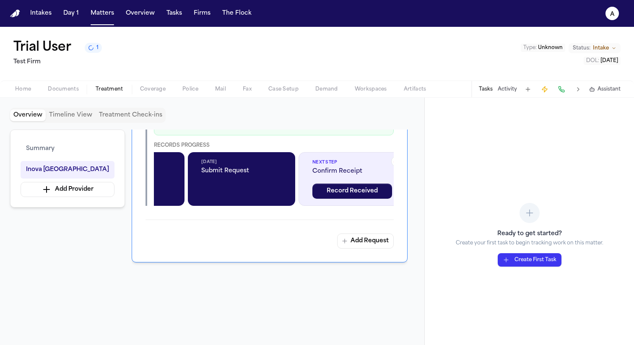
copy div "Failed to send HIPAA package via MAIL: PostGrid mail submission failed: Client …"
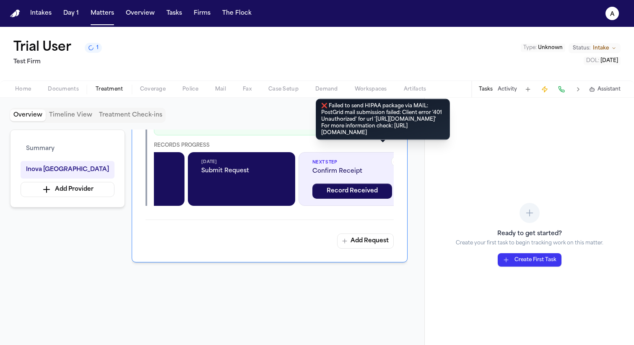
drag, startPoint x: 419, startPoint y: 143, endPoint x: 333, endPoint y: 112, distance: 90.9
click at [333, 112] on div "❌ Failed to send HIPAA package via MAIL: PostGrid mail submission failed: Clien…" at bounding box center [383, 119] width 134 height 41
click at [330, 108] on div "❌ Failed to send HIPAA package via MAIL: PostGrid mail submission failed: Clien…" at bounding box center [383, 119] width 134 height 41
drag, startPoint x: 329, startPoint y: 107, endPoint x: 400, endPoint y: 147, distance: 81.1
click at [400, 140] on div "❌ Failed to send HIPAA package via MAIL: PostGrid mail submission failed: Clien…" at bounding box center [383, 119] width 134 height 41
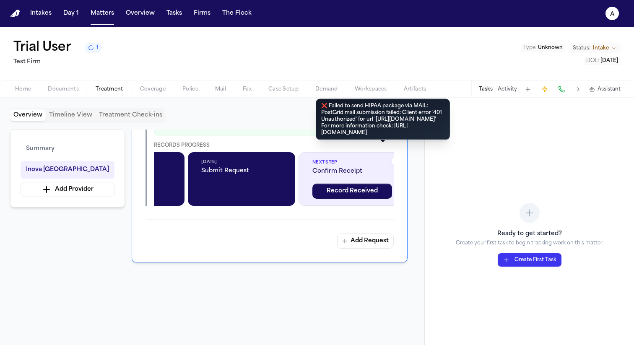
copy div "ailed to send HIPAA package via MAIL: PostGrid mail submission failed: Client e…"
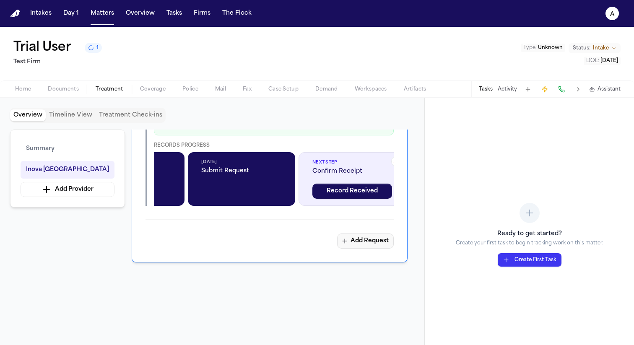
click at [359, 243] on button "Add Request" at bounding box center [365, 241] width 57 height 15
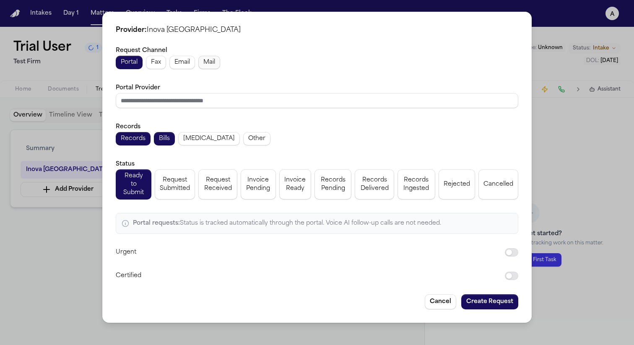
click at [203, 63] on button "Mail" at bounding box center [209, 62] width 22 height 13
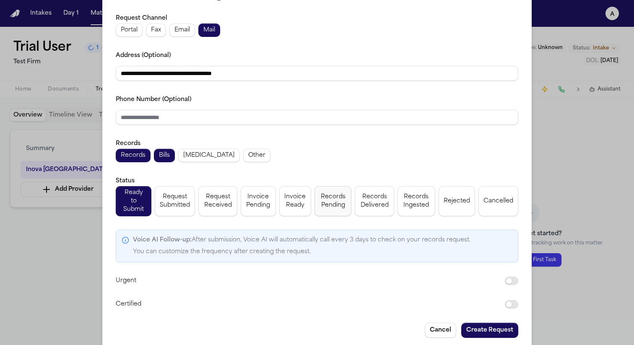
scroll to position [32, 0]
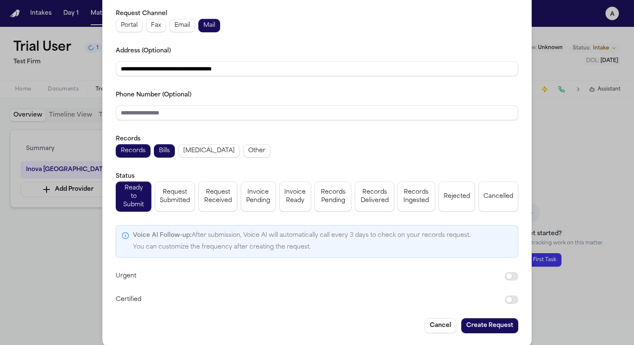
click at [479, 325] on div "**********" at bounding box center [316, 161] width 429 height 372
click at [481, 322] on button "Create Request" at bounding box center [489, 325] width 57 height 15
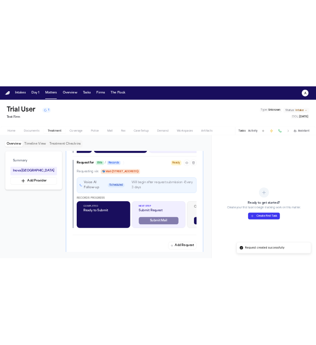
scroll to position [780, 0]
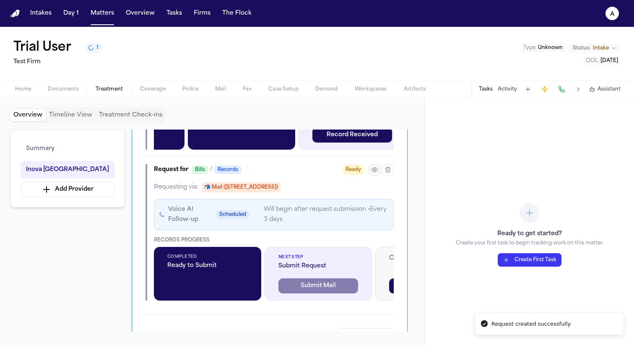
click at [372, 169] on icon "button" at bounding box center [374, 170] width 5 height 4
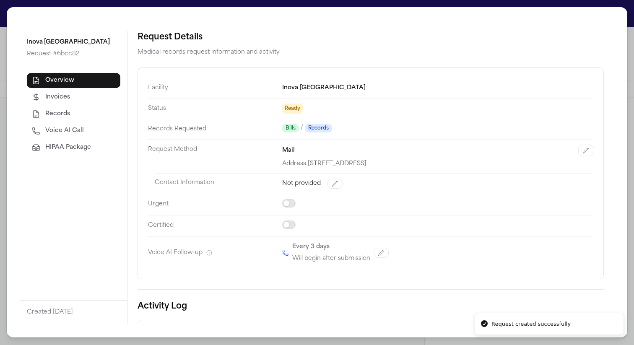
click at [58, 155] on button "HIPAA Package" at bounding box center [74, 147] width 94 height 15
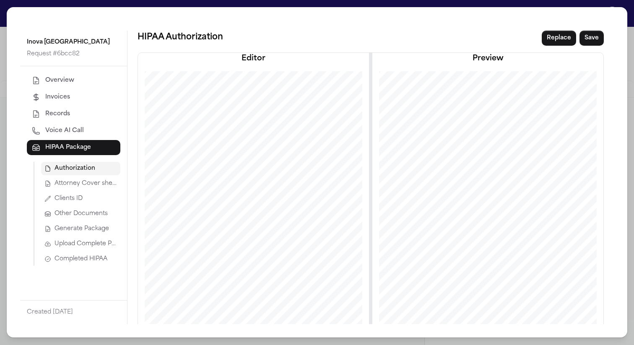
click at [94, 234] on button "Generate Package" at bounding box center [80, 228] width 79 height 13
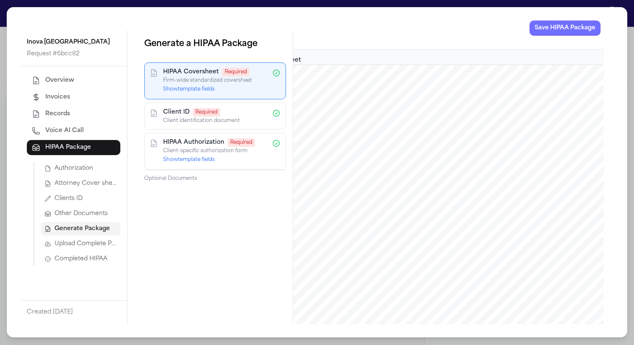
click at [551, 24] on button "Save HIPAA Package" at bounding box center [565, 28] width 71 height 15
click at [553, 32] on button "Save HIPAA Package" at bounding box center [565, 28] width 71 height 15
click at [95, 261] on span "Completed HIPAA" at bounding box center [81, 259] width 53 height 8
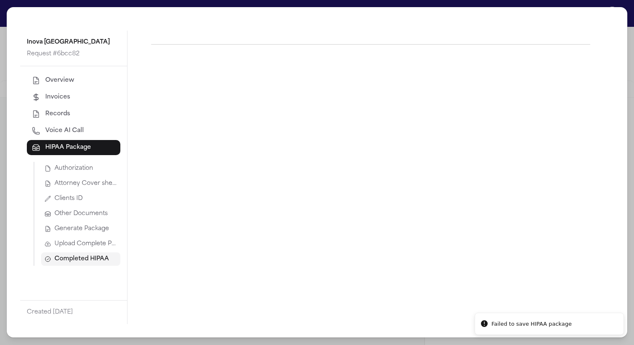
click at [85, 249] on button "Upload Complete Package" at bounding box center [80, 243] width 79 height 13
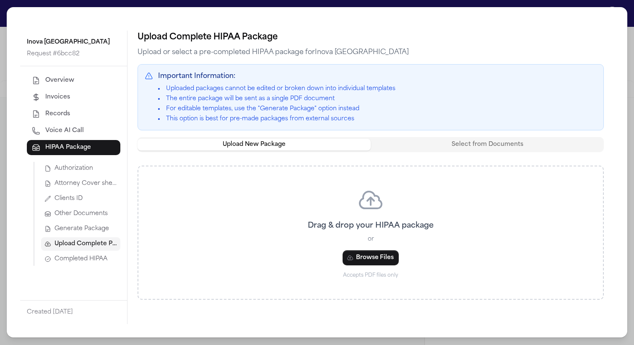
click at [70, 225] on span "Generate Package" at bounding box center [82, 229] width 55 height 8
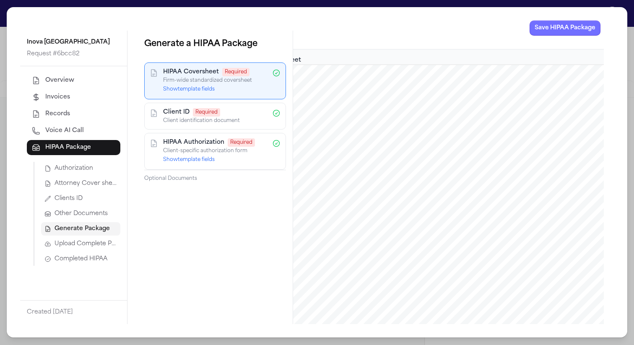
click at [558, 27] on button "Save HIPAA Package" at bounding box center [565, 28] width 71 height 15
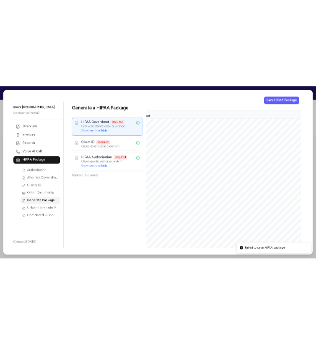
scroll to position [901, 0]
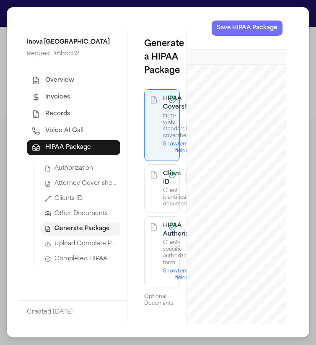
click at [263, 30] on button "Save HIPAA Package" at bounding box center [247, 28] width 71 height 15
click at [122, 4] on div "Inova Loudoun Hospital Request # 6bcc82 Overview Invoices Records Voice AI Call…" at bounding box center [158, 172] width 316 height 345
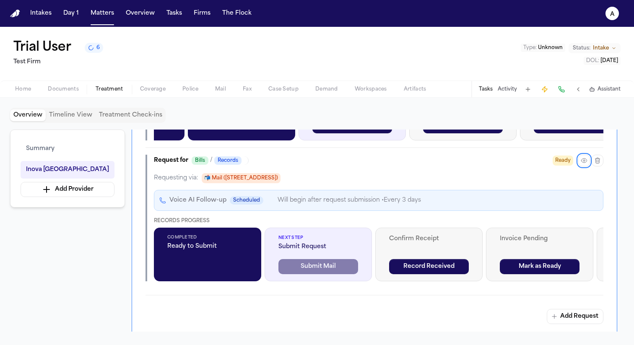
scroll to position [700, 0]
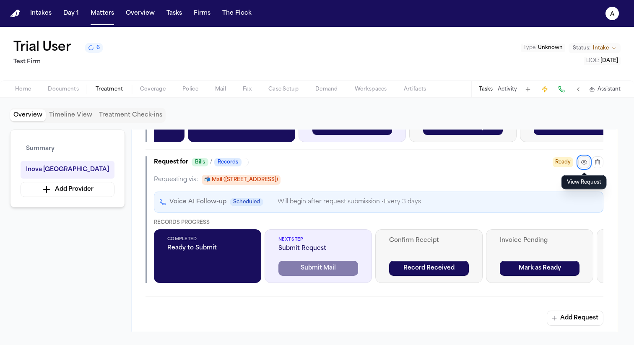
click at [583, 165] on icon "button" at bounding box center [584, 162] width 7 height 7
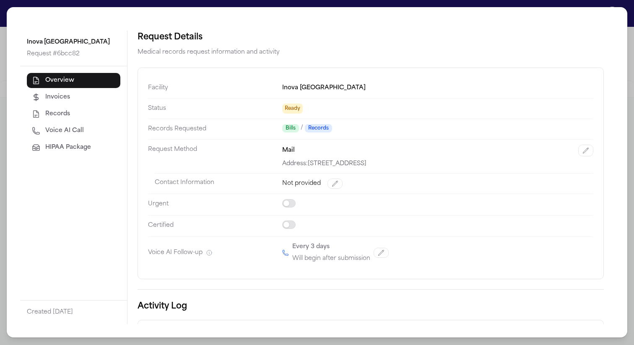
click at [59, 142] on button "HIPAA Package" at bounding box center [74, 147] width 94 height 15
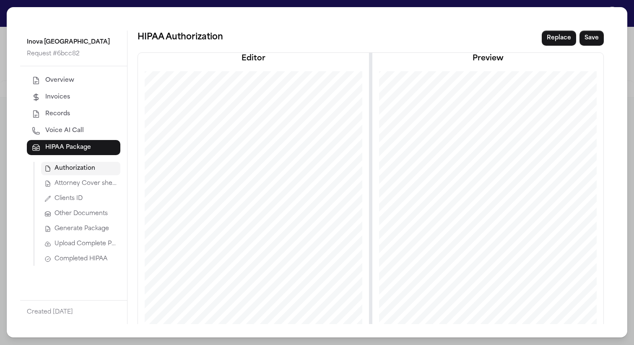
click at [83, 182] on span "Attorney Cover sheet" at bounding box center [86, 183] width 62 height 8
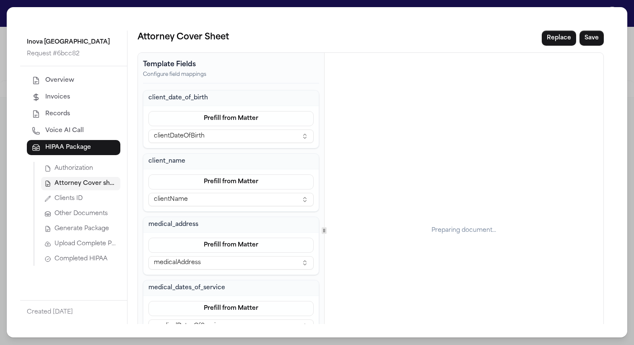
click at [86, 221] on div "Authorization Attorney Cover sheet Clients ID Other Documents Generate Package …" at bounding box center [77, 214] width 87 height 104
click at [83, 226] on span "Generate Package" at bounding box center [82, 229] width 55 height 8
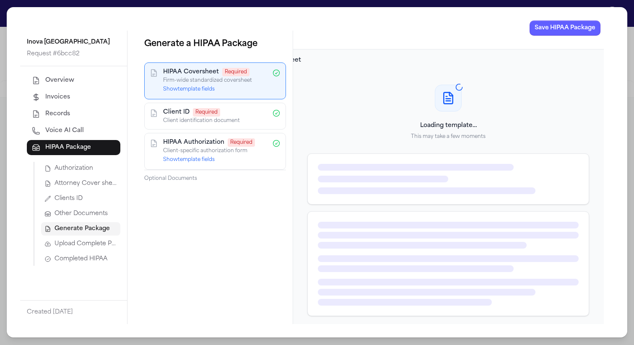
click at [81, 217] on span "Other Documents" at bounding box center [81, 214] width 53 height 8
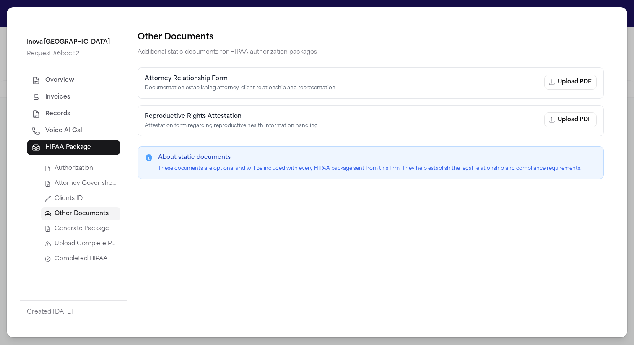
click at [89, 228] on span "Generate Package" at bounding box center [82, 229] width 55 height 8
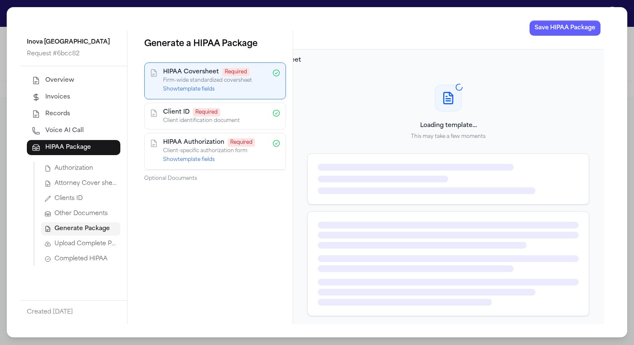
click at [199, 91] on button "Show template fields" at bounding box center [189, 89] width 52 height 7
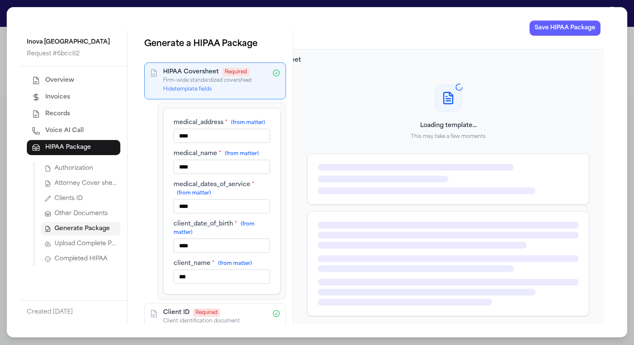
click at [210, 143] on input "****" at bounding box center [222, 136] width 96 height 14
type input "****"
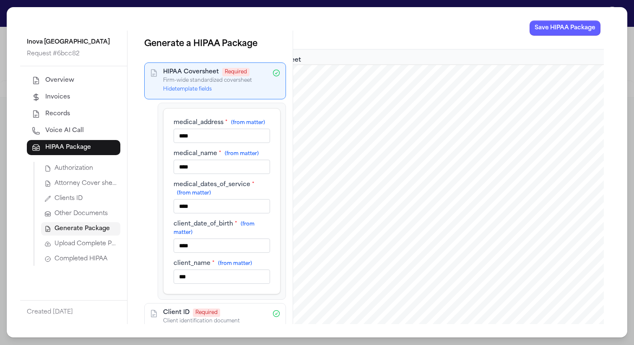
click at [219, 174] on input "****" at bounding box center [222, 167] width 96 height 14
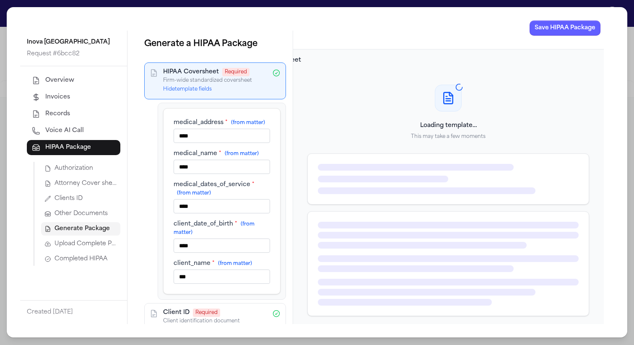
paste input "text"
type input "****"
click at [218, 208] on input "****" at bounding box center [222, 206] width 96 height 14
paste input "text"
type input "****"
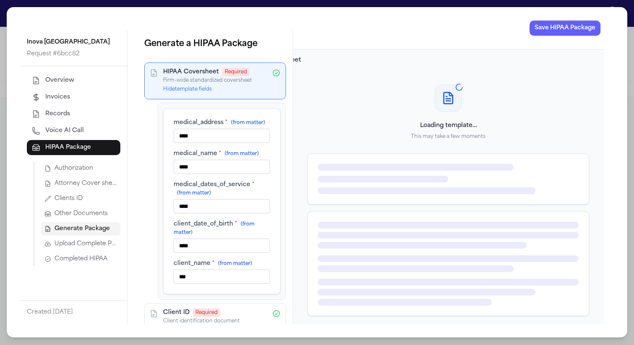
click at [219, 251] on input "****" at bounding box center [222, 246] width 96 height 14
paste input "text"
type input "****"
click at [221, 284] on input "***" at bounding box center [222, 277] width 96 height 14
paste input "*"
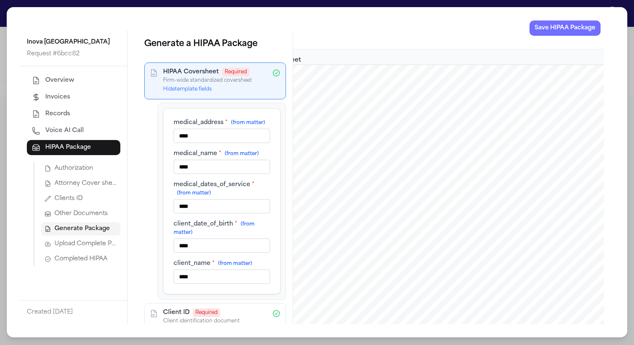
type input "****"
click at [544, 29] on button "Save HIPAA Package" at bounding box center [565, 28] width 71 height 15
click at [94, 254] on button "Completed HIPAA" at bounding box center [80, 258] width 79 height 13
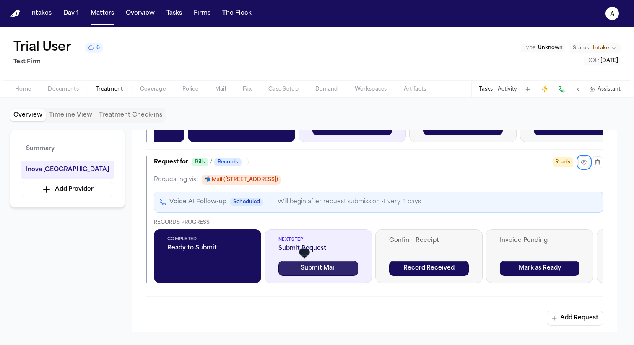
click at [329, 272] on button "Submit Mail" at bounding box center [318, 268] width 80 height 15
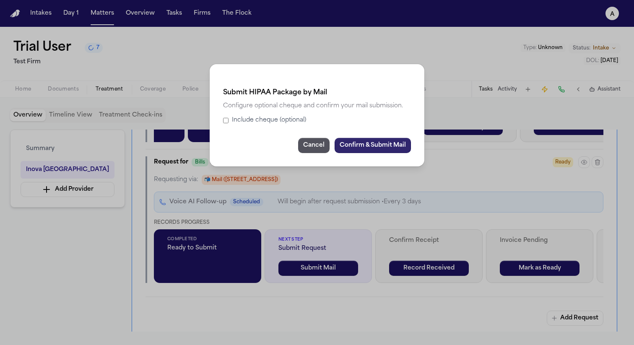
click at [369, 143] on button "Confirm & Submit Mail" at bounding box center [373, 145] width 76 height 15
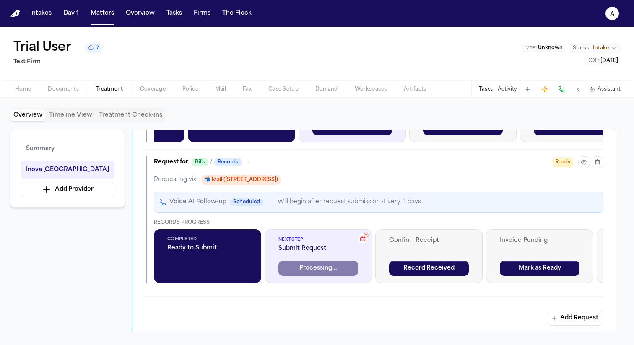
click at [375, 231] on div "Confirm Receipt Record Received" at bounding box center [428, 256] width 107 height 54
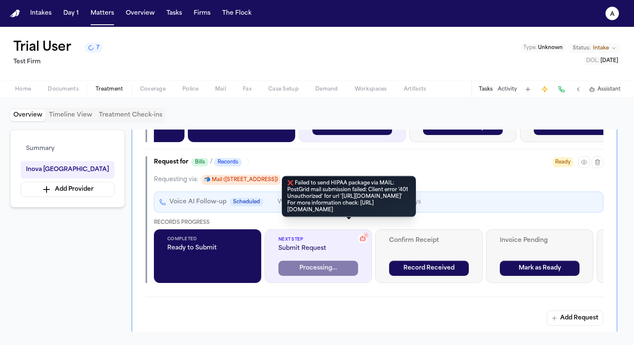
drag, startPoint x: 372, startPoint y: 221, endPoint x: 292, endPoint y: 184, distance: 87.4
click at [292, 184] on div "❌ Failed to send HIPAA package via MAIL: PostGrid mail submission failed: Clien…" at bounding box center [349, 196] width 134 height 41
copy div "Failed to send HIPAA package via MAIL: PostGrid mail submission failed: Client …"
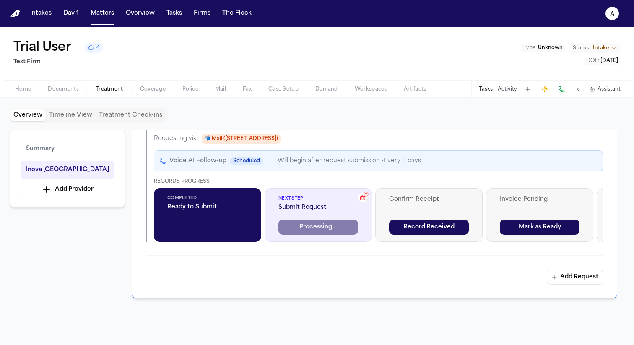
scroll to position [753, 0]
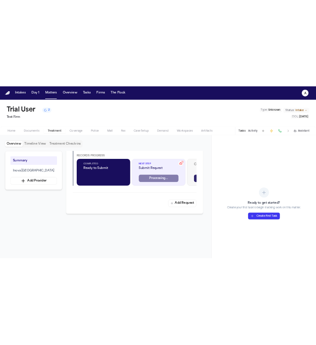
scroll to position [871, 0]
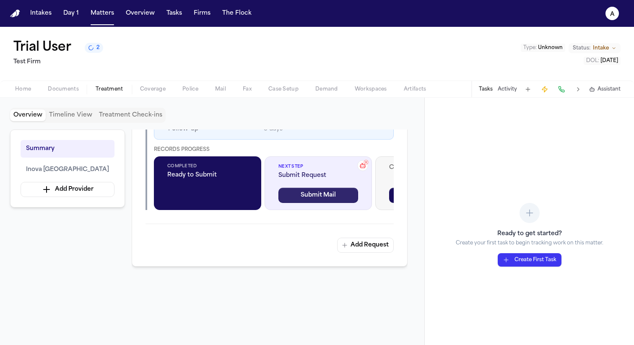
click at [318, 198] on button "Submit Mail" at bounding box center [318, 195] width 80 height 15
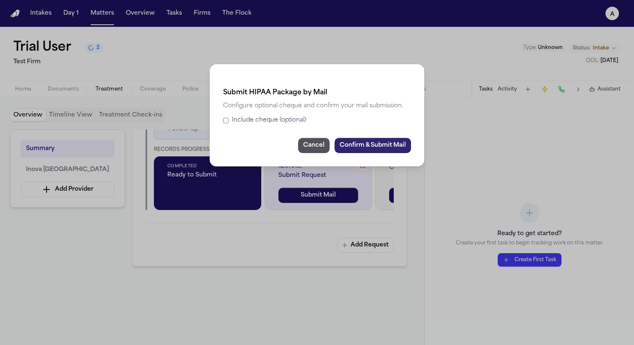
click at [351, 145] on button "Confirm & Submit Mail" at bounding box center [373, 145] width 76 height 15
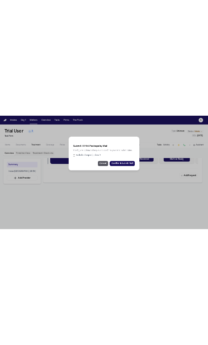
scroll to position [996, 0]
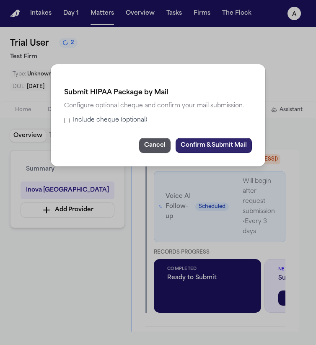
click at [229, 143] on button "Confirm & Submit Mail" at bounding box center [214, 145] width 76 height 15
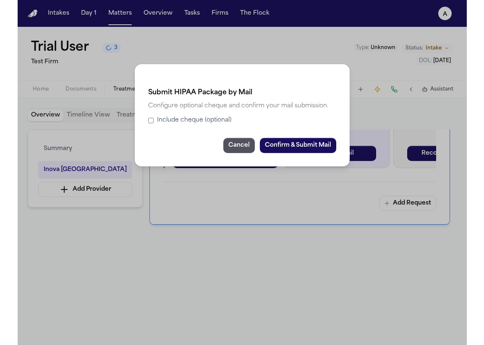
scroll to position [800, 0]
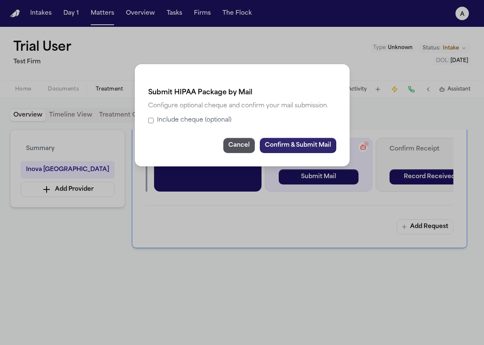
click at [310, 145] on button "Confirm & Submit Mail" at bounding box center [298, 145] width 76 height 15
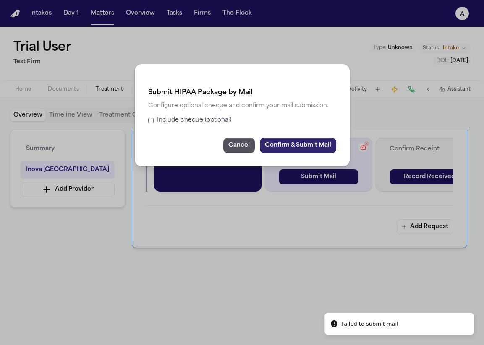
click at [310, 145] on button "Confirm & Submit Mail" at bounding box center [298, 145] width 76 height 15
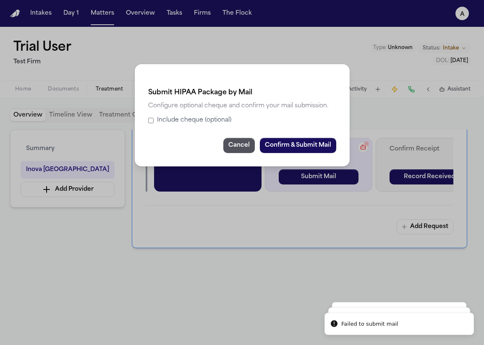
click at [310, 145] on button "Confirm & Submit Mail" at bounding box center [298, 145] width 76 height 15
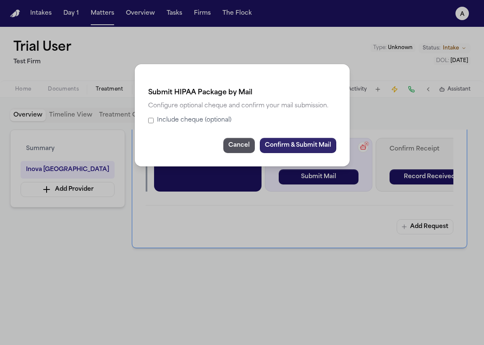
click at [315, 144] on button "Confirm & Submit Mail" at bounding box center [298, 145] width 76 height 15
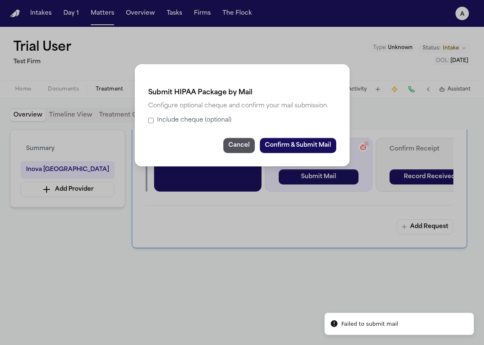
click at [344, 251] on div "Submit HIPAA Package by Mail Configure optional cheque and confirm your mail su…" at bounding box center [242, 172] width 484 height 345
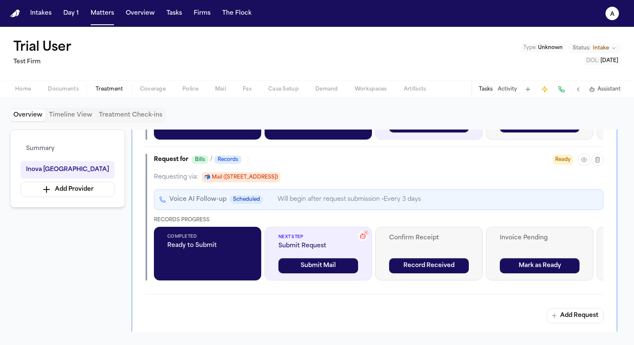
scroll to position [700, 0]
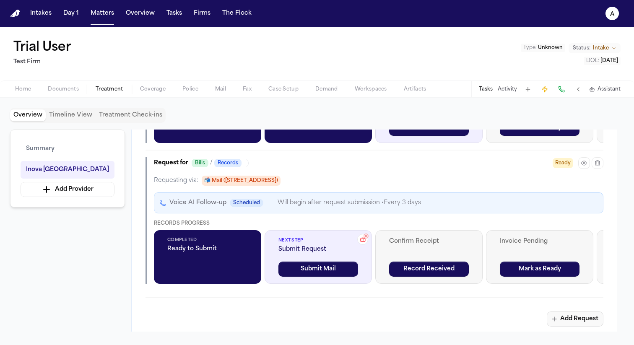
click at [584, 317] on button "Add Request" at bounding box center [575, 319] width 57 height 15
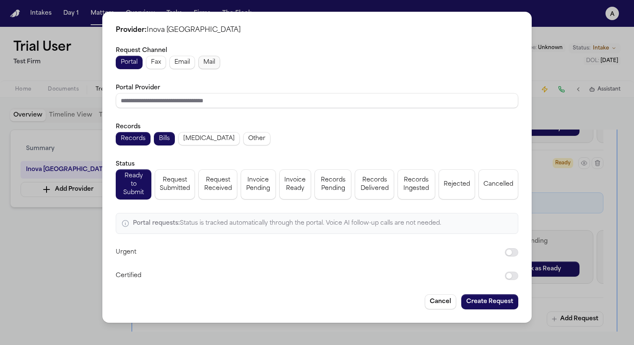
click at [218, 63] on button "Mail" at bounding box center [209, 62] width 22 height 13
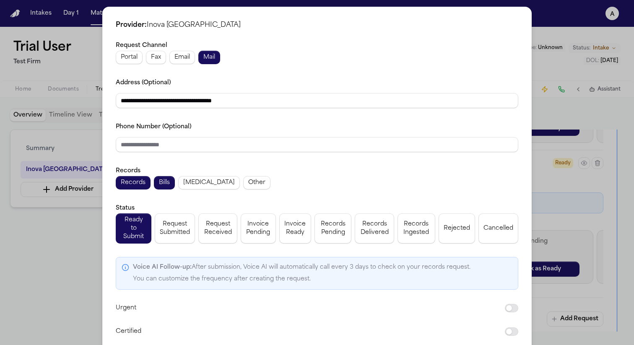
scroll to position [32, 0]
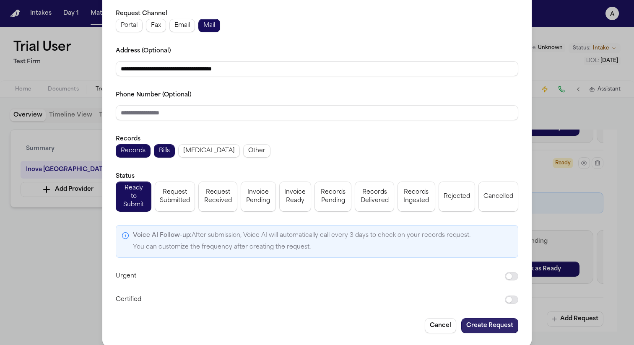
click at [481, 323] on button "Create Request" at bounding box center [489, 325] width 57 height 15
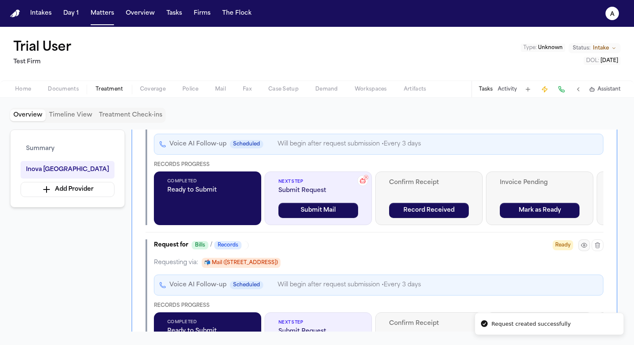
scroll to position [723, 0]
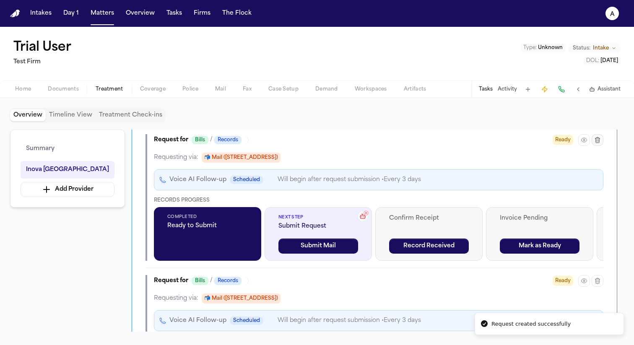
click at [596, 143] on icon "button" at bounding box center [598, 139] width 5 height 5
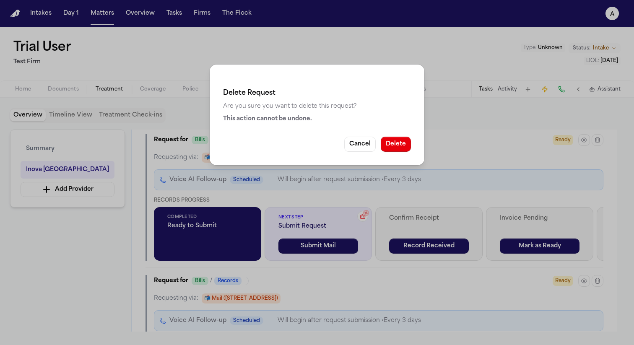
click at [401, 146] on button "Delete" at bounding box center [396, 144] width 30 height 15
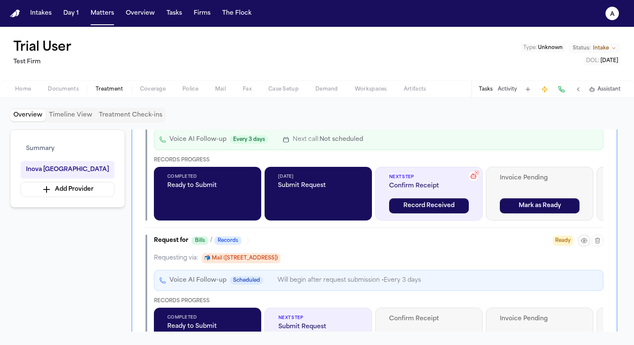
scroll to position [573, 0]
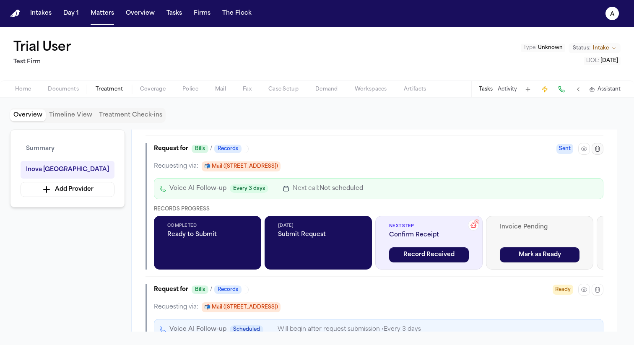
click at [599, 150] on icon "button" at bounding box center [597, 149] width 7 height 7
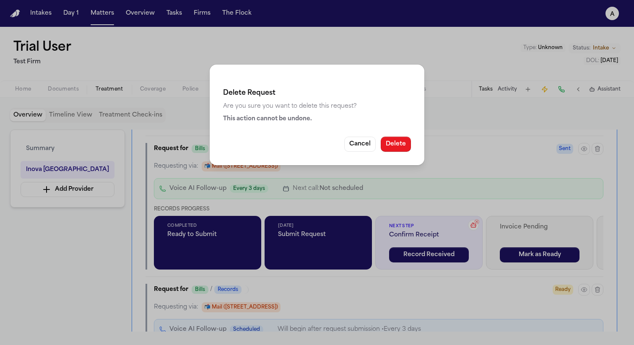
click at [401, 146] on button "Delete" at bounding box center [396, 144] width 30 height 15
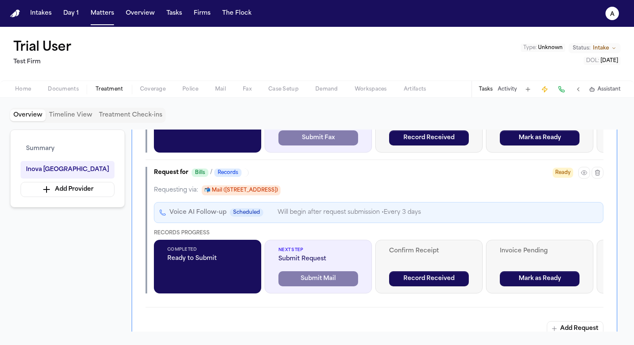
scroll to position [524, 0]
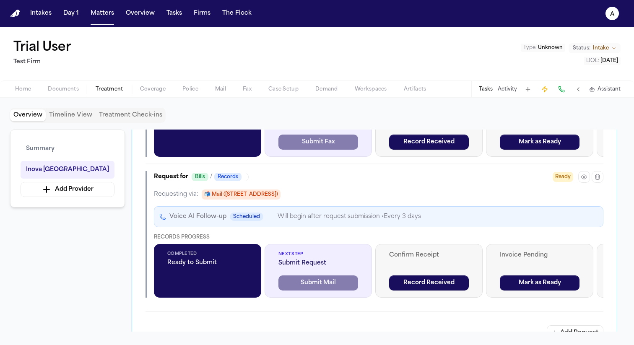
click at [584, 178] on icon "button" at bounding box center [584, 177] width 7 height 7
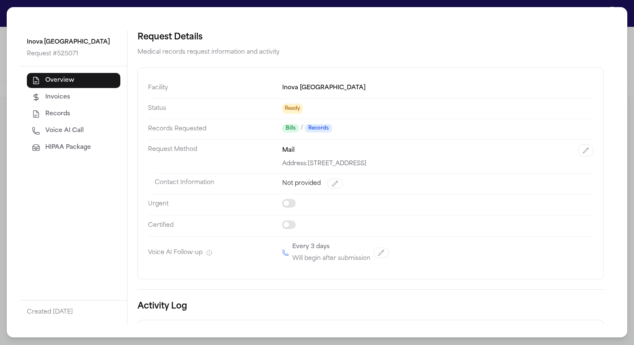
click at [93, 150] on button "HIPAA Package" at bounding box center [74, 147] width 94 height 15
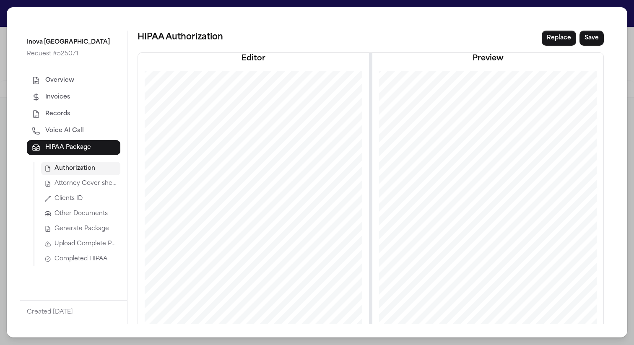
click at [91, 230] on span "Generate Package" at bounding box center [82, 229] width 55 height 8
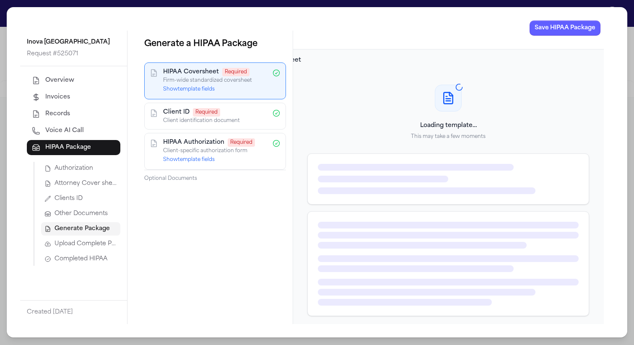
click at [201, 92] on button "Show template fields" at bounding box center [189, 89] width 52 height 7
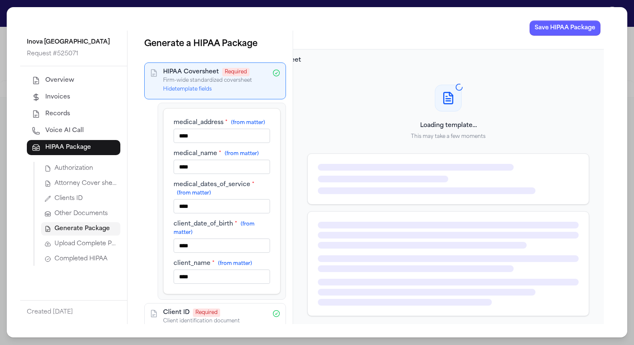
click at [227, 143] on input "****" at bounding box center [222, 136] width 96 height 14
type input "**"
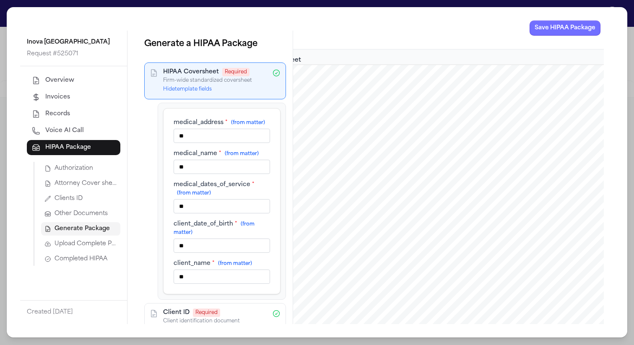
type input "**"
click at [542, 34] on button "Save HIPAA Package" at bounding box center [565, 28] width 71 height 15
click at [547, 24] on button "Save HIPAA Package" at bounding box center [565, 28] width 71 height 15
click at [92, 262] on span "Completed HIPAA" at bounding box center [81, 259] width 53 height 8
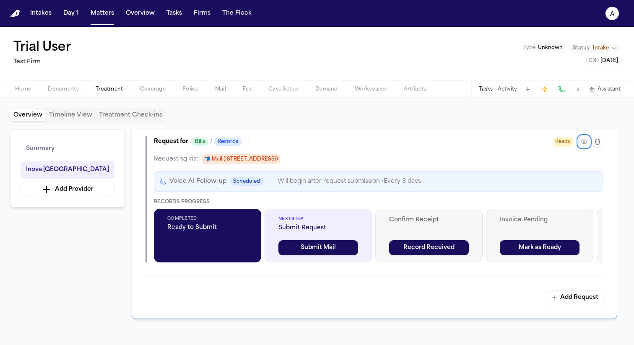
scroll to position [559, 0]
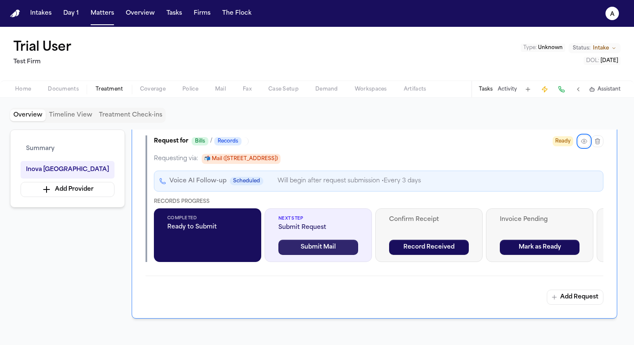
click at [334, 251] on button "Submit Mail" at bounding box center [318, 247] width 80 height 15
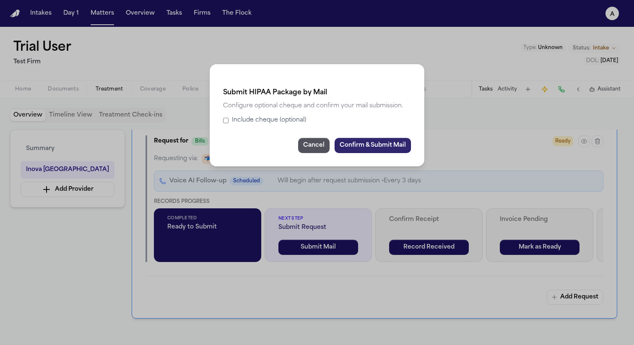
click at [364, 144] on button "Confirm & Submit Mail" at bounding box center [373, 145] width 76 height 15
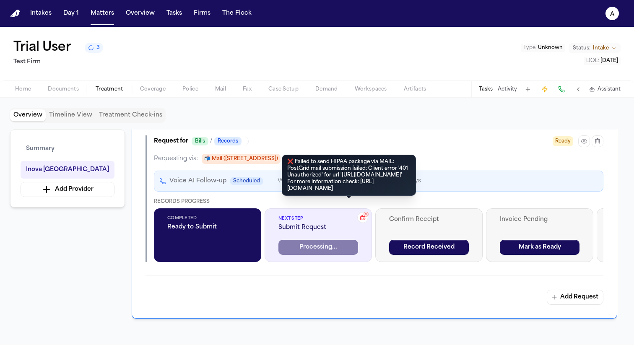
drag, startPoint x: 376, startPoint y: 204, endPoint x: 294, endPoint y: 163, distance: 92.3
click at [294, 163] on div "❌ Failed to send HIPAA package via MAIL: PostGrid mail submission failed: Clien…" at bounding box center [349, 175] width 134 height 41
copy div "Failed to send HIPAA package via MAIL: PostGrid mail submission failed: Client …"
click at [371, 196] on div "❌ Failed to send HIPAA package via MAIL: PostGrid mail submission failed: Clien…" at bounding box center [349, 175] width 134 height 41
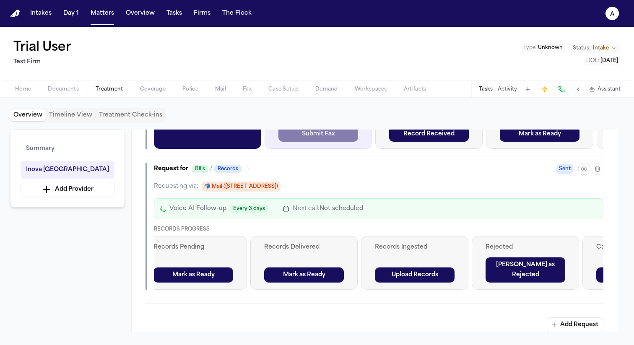
scroll to position [0, 569]
click at [598, 170] on icon "button" at bounding box center [597, 169] width 7 height 7
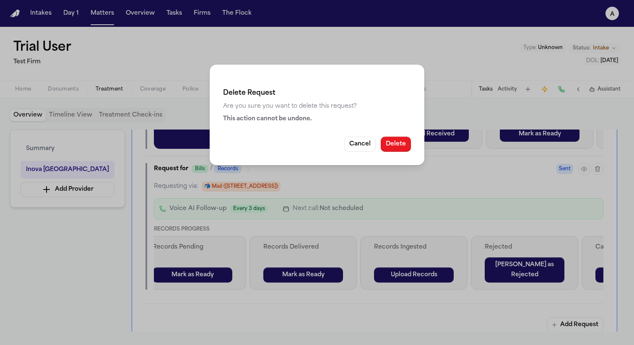
click at [394, 147] on button "Delete" at bounding box center [396, 144] width 30 height 15
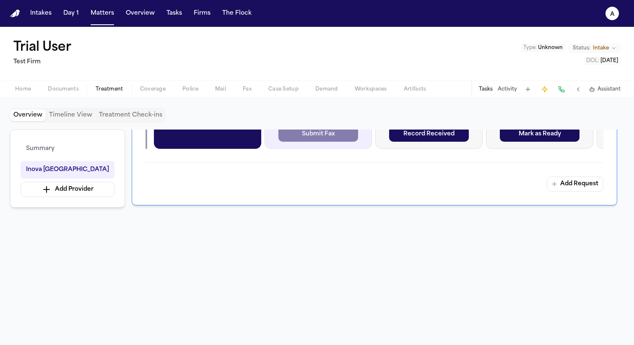
click at [569, 185] on button "Add Request" at bounding box center [575, 184] width 57 height 15
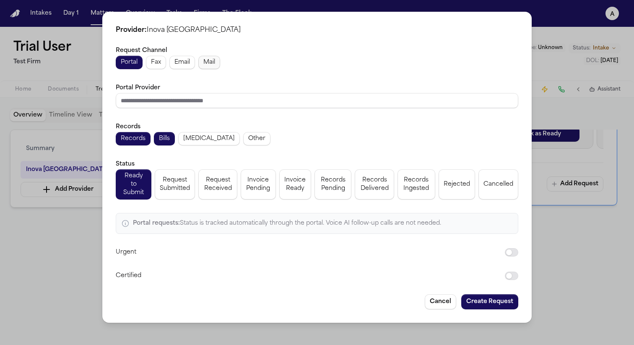
click at [211, 67] on span "Mail" at bounding box center [209, 62] width 12 height 8
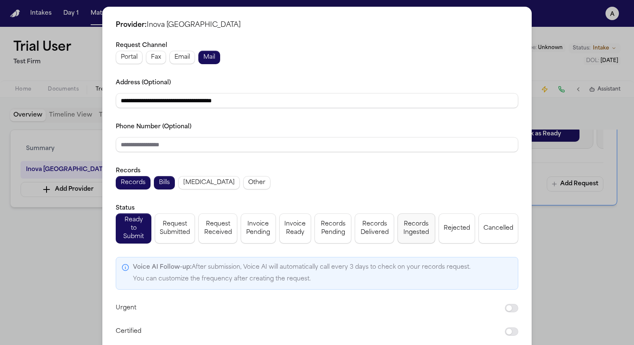
scroll to position [32, 0]
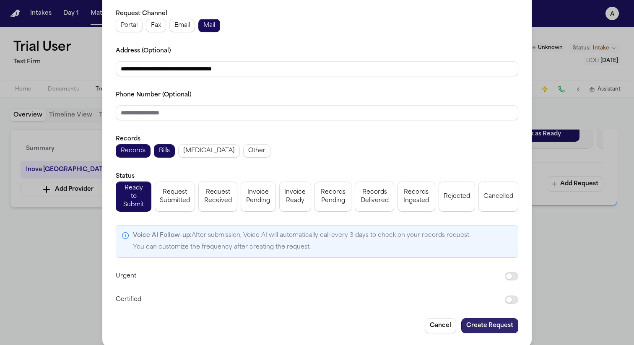
click at [481, 318] on button "Create Request" at bounding box center [489, 325] width 57 height 15
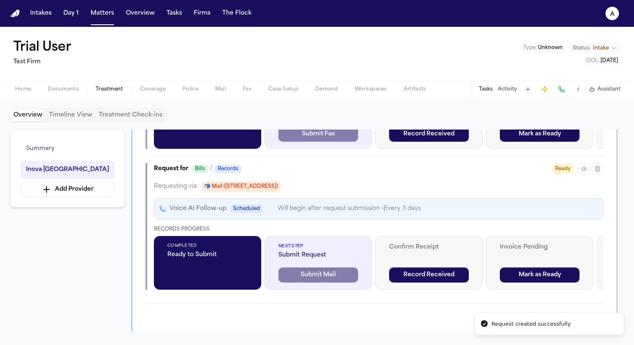
scroll to position [548, 0]
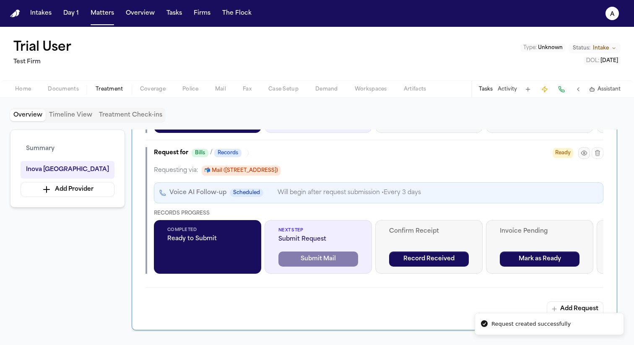
click at [587, 154] on icon "button" at bounding box center [584, 153] width 7 height 7
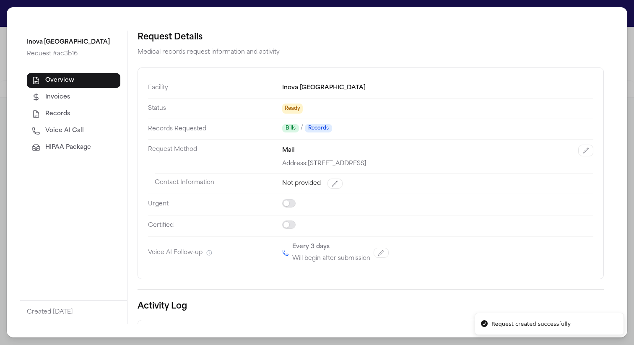
click at [94, 147] on button "HIPAA Package" at bounding box center [74, 147] width 94 height 15
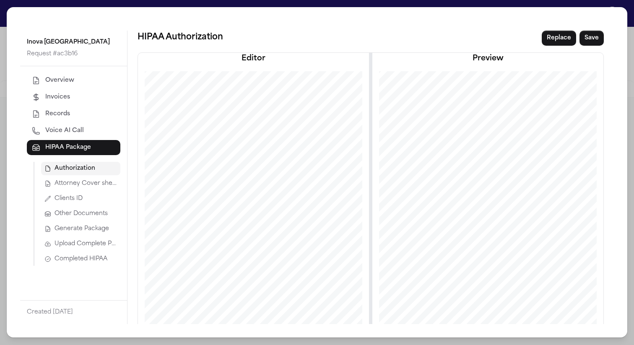
click at [93, 228] on span "Generate Package" at bounding box center [82, 229] width 55 height 8
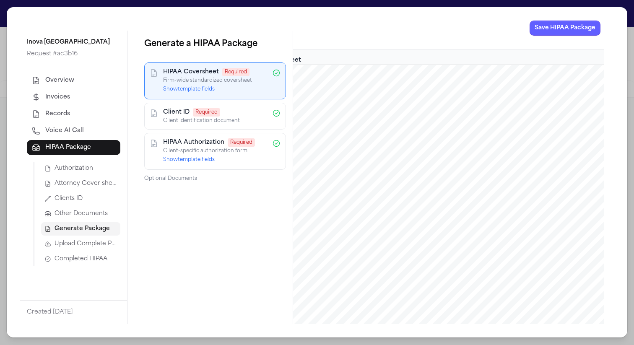
click at [188, 88] on button "Show template fields" at bounding box center [189, 89] width 52 height 7
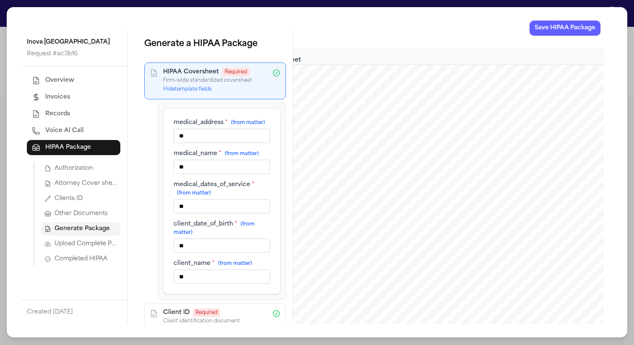
click at [205, 143] on input "**" at bounding box center [222, 136] width 96 height 14
type input "****"
click at [211, 173] on input "**" at bounding box center [222, 167] width 96 height 14
paste input "**"
type input "****"
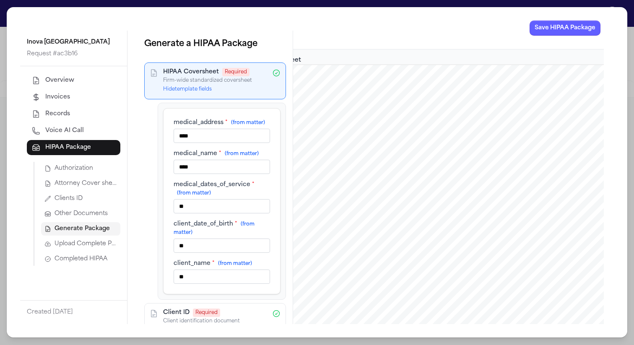
click at [221, 212] on input "**" at bounding box center [222, 206] width 96 height 14
paste input "**"
type input "****"
click at [227, 253] on input "**" at bounding box center [222, 246] width 96 height 14
paste input "**"
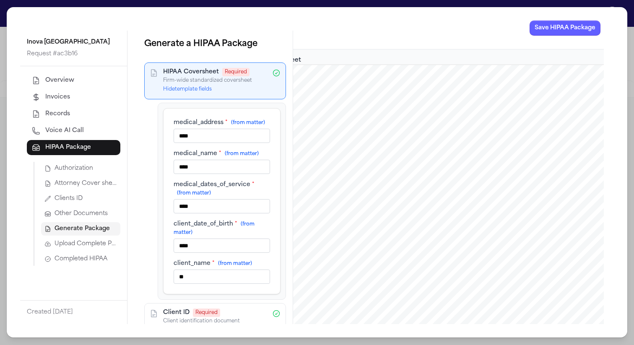
type input "****"
click at [231, 281] on input "**" at bounding box center [222, 277] width 96 height 14
paste input "**"
type input "****"
click at [574, 30] on button "Save HIPAA Package" at bounding box center [565, 28] width 71 height 15
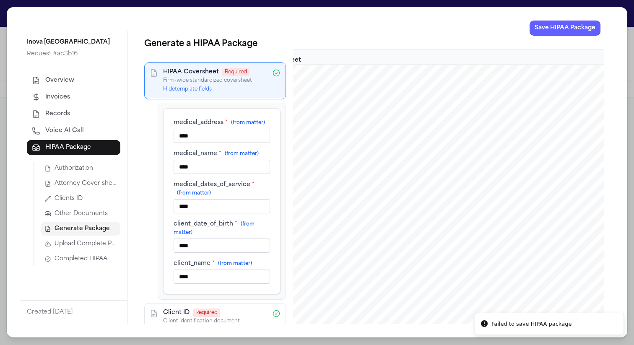
click at [571, 29] on button "Save HIPAA Package" at bounding box center [565, 28] width 71 height 15
click at [72, 258] on span "Completed HIPAA" at bounding box center [81, 259] width 53 height 8
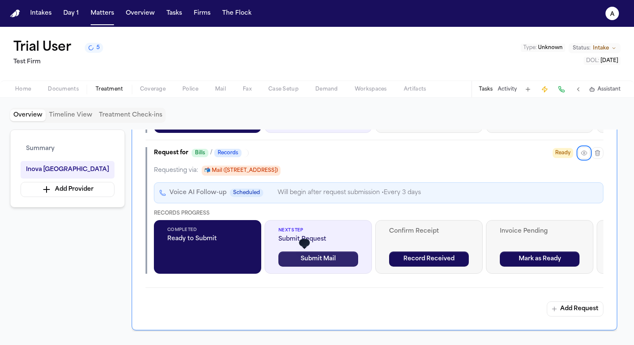
click at [310, 260] on button "Submit Mail" at bounding box center [318, 259] width 80 height 15
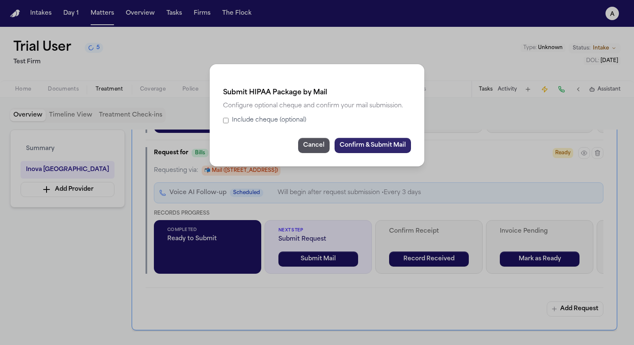
click at [382, 142] on button "Confirm & Submit Mail" at bounding box center [373, 145] width 76 height 15
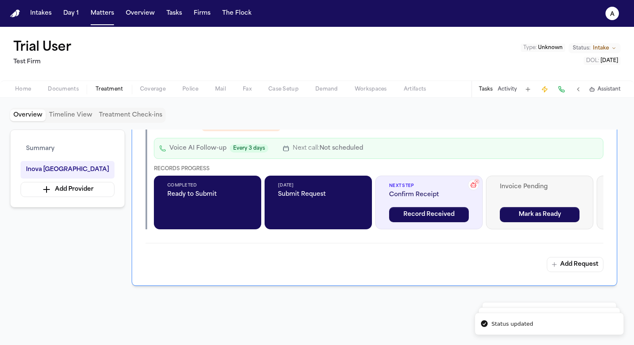
scroll to position [601, 0]
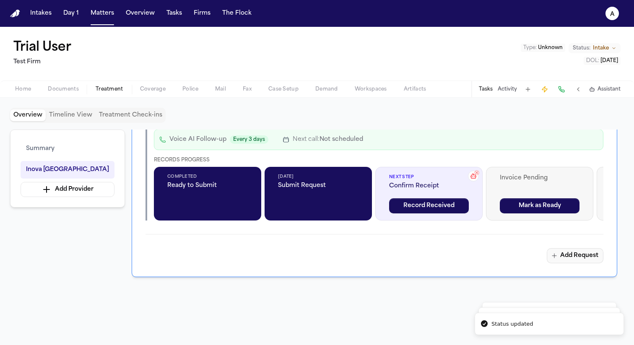
click at [580, 254] on button "Add Request" at bounding box center [575, 255] width 57 height 15
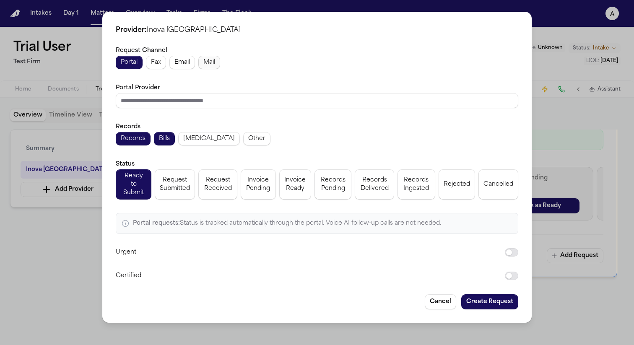
click at [211, 61] on span "Mail" at bounding box center [209, 62] width 12 height 8
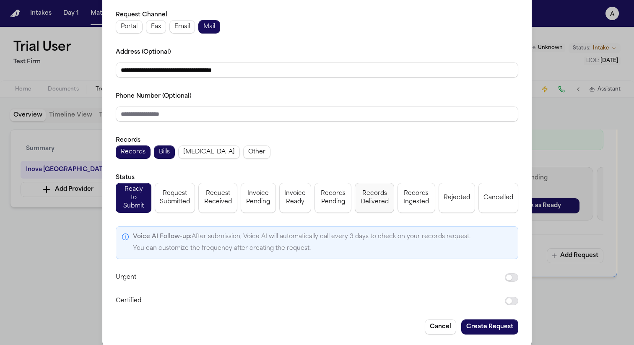
scroll to position [32, 0]
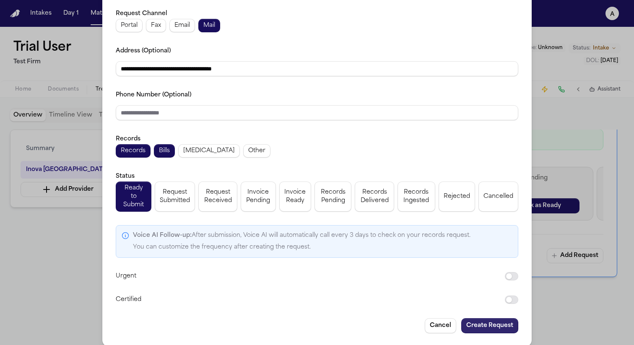
click at [471, 318] on button "Create Request" at bounding box center [489, 325] width 57 height 15
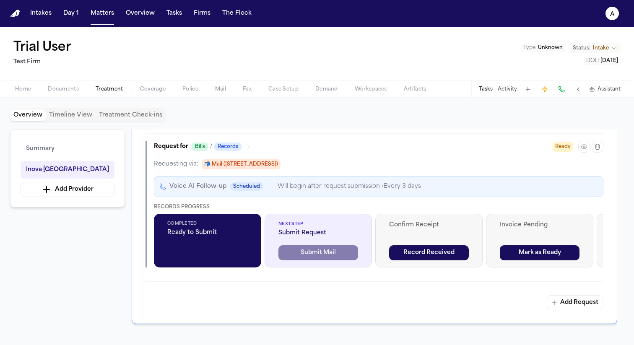
scroll to position [715, 0]
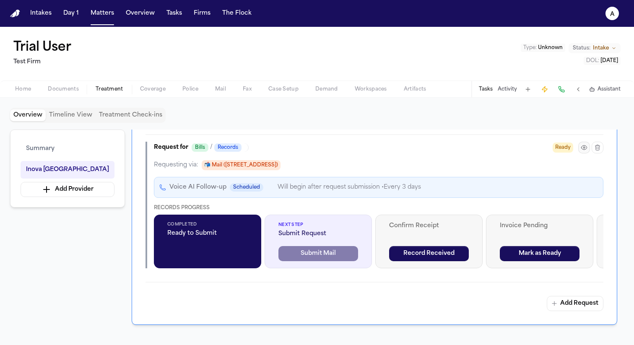
click at [582, 146] on icon "button" at bounding box center [584, 147] width 7 height 7
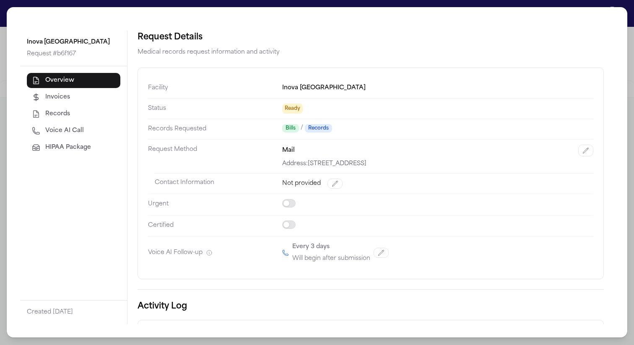
click at [76, 153] on button "HIPAA Package" at bounding box center [74, 147] width 94 height 15
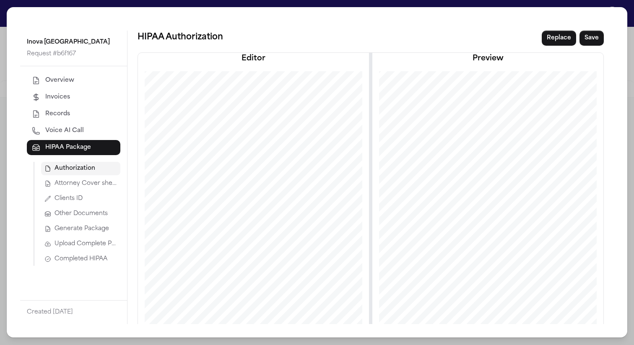
click at [92, 232] on span "Generate Package" at bounding box center [82, 229] width 55 height 8
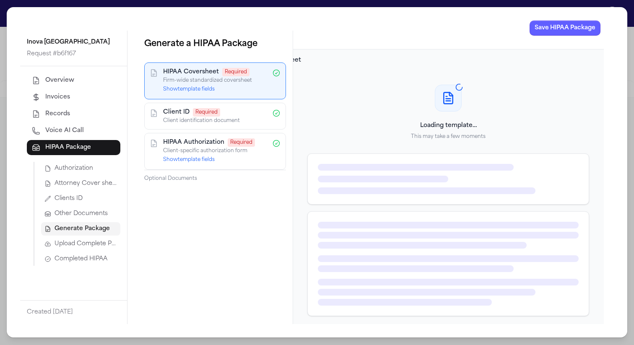
click at [203, 90] on button "Show template fields" at bounding box center [189, 89] width 52 height 7
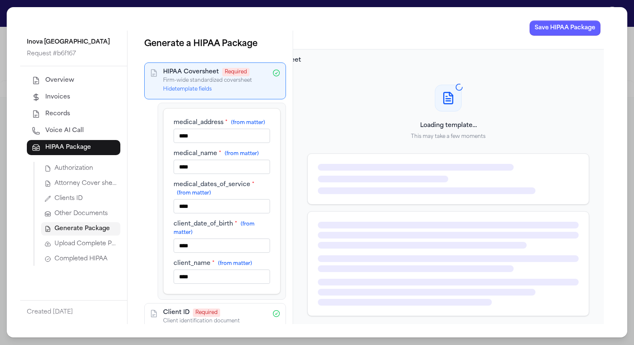
click at [214, 143] on input "****" at bounding box center [222, 136] width 96 height 14
type input "******"
click at [214, 172] on input "****" at bounding box center [222, 167] width 96 height 14
paste input "**"
type input "******"
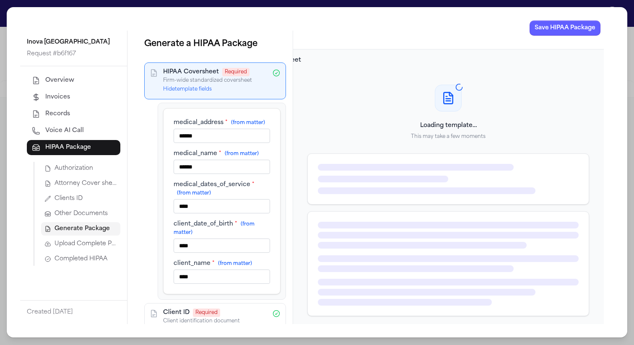
click at [217, 212] on input "****" at bounding box center [222, 206] width 96 height 14
paste input "**"
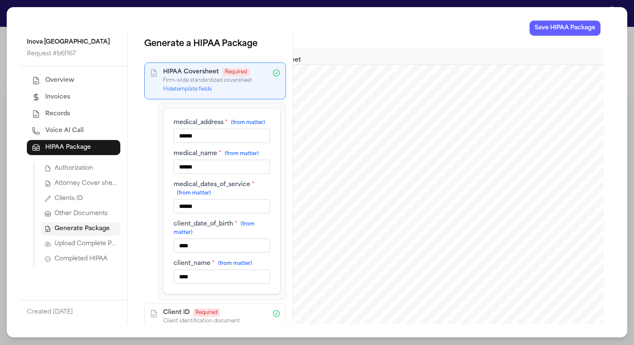
type input "******"
click at [220, 253] on input "****" at bounding box center [222, 246] width 96 height 14
paste input "**"
type input "******"
click at [224, 280] on input "****" at bounding box center [222, 277] width 96 height 14
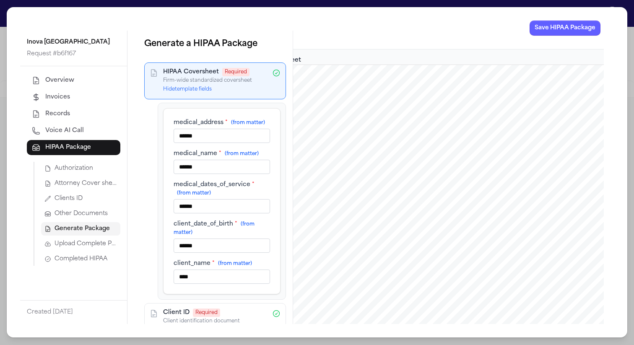
paste input "**"
type input "******"
click at [450, 155] on span ", 2025" at bounding box center [448, 156] width 20 height 8
click at [559, 32] on button "Save HIPAA Package" at bounding box center [565, 28] width 71 height 15
click at [103, 260] on span "Completed HIPAA" at bounding box center [81, 259] width 53 height 8
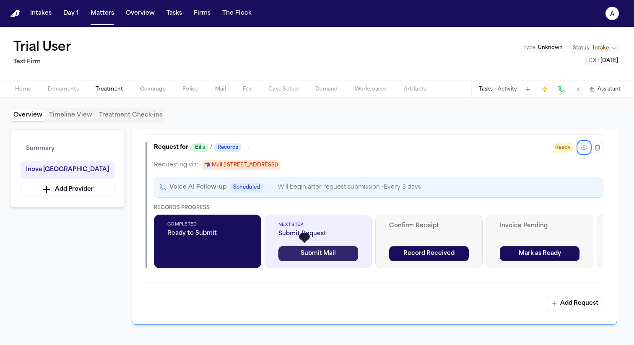
click at [311, 260] on button "Submit Mail" at bounding box center [318, 253] width 80 height 15
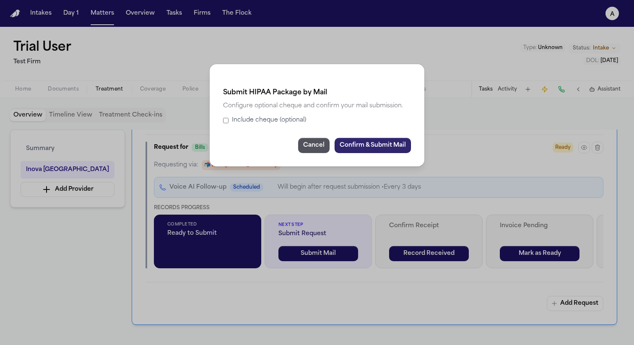
click at [387, 144] on button "Confirm & Submit Mail" at bounding box center [373, 145] width 76 height 15
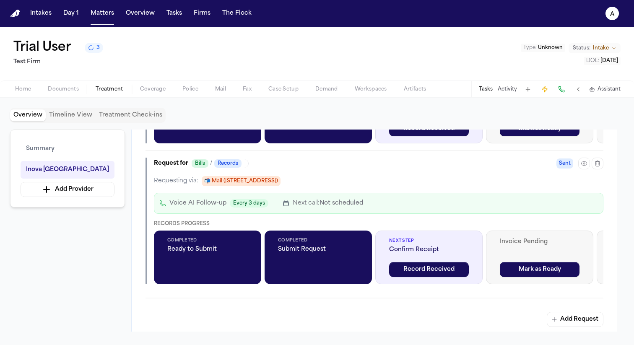
scroll to position [698, 0]
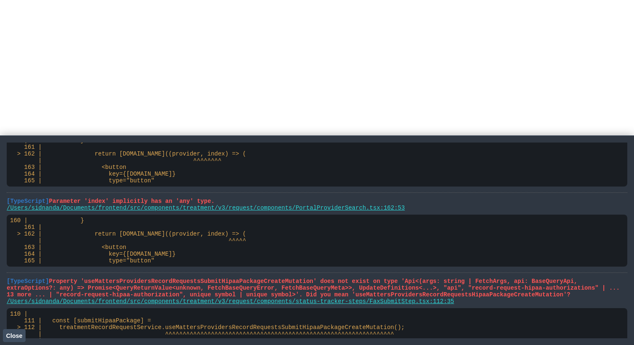
scroll to position [250, 0]
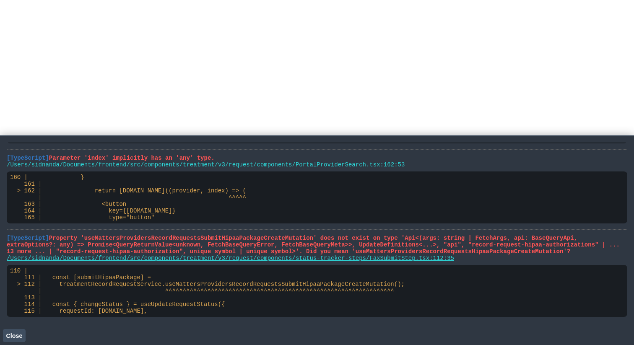
click at [242, 240] on span "Property 'useMattersProvidersRecordRequestsSubmitHipaaPackageCreateMutation' do…" at bounding box center [313, 245] width 613 height 20
click at [232, 236] on span "Property 'useMattersProvidersRecordRequestsSubmitHipaaPackageCreateMutation' do…" at bounding box center [313, 245] width 613 height 20
drag, startPoint x: 464, startPoint y: 256, endPoint x: 0, endPoint y: 234, distance: 464.4
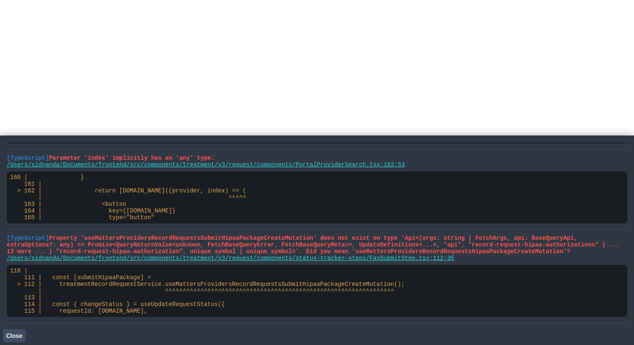
click at [0, 234] on main "[TypeScript] '"@/services/api/generated/portalProvidersService"' has no exporte…" at bounding box center [317, 240] width 634 height 210
